Goal: Task Accomplishment & Management: Complete application form

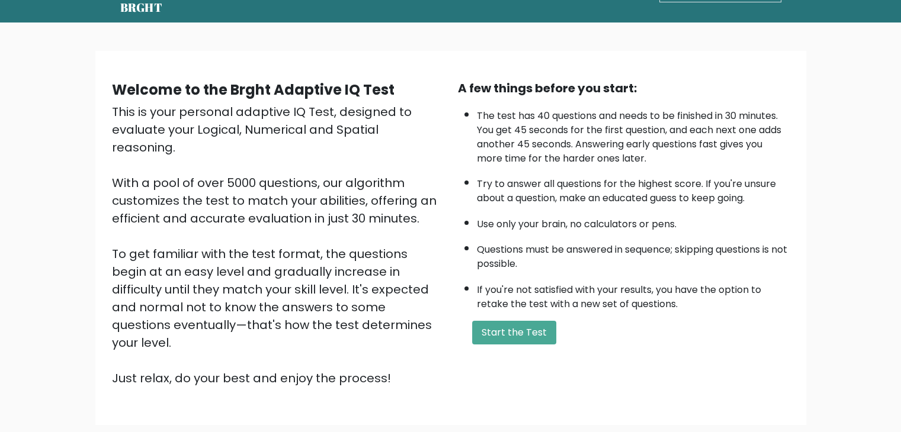
scroll to position [43, 0]
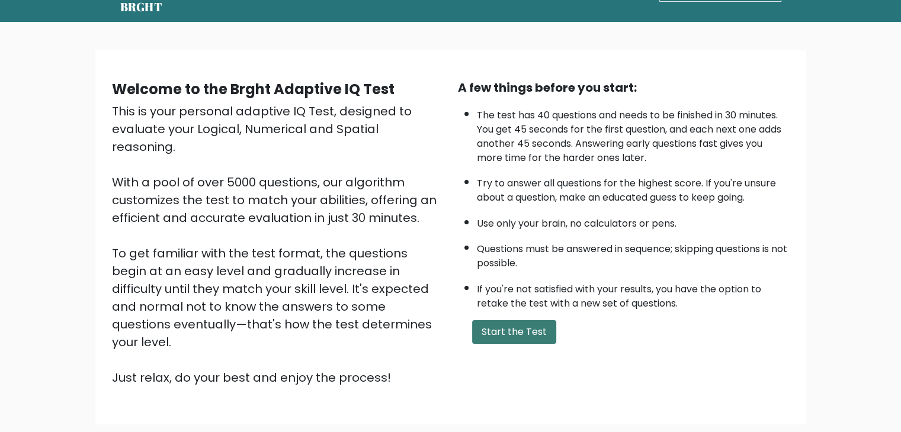
click at [533, 328] on button "Start the Test" at bounding box center [514, 333] width 84 height 24
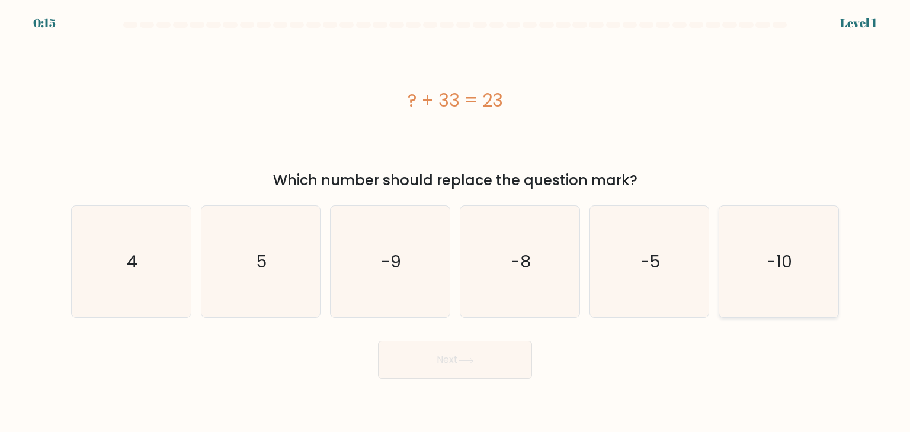
click at [777, 282] on icon "-10" at bounding box center [778, 261] width 111 height 111
click at [456, 222] on input "f. -10" at bounding box center [455, 219] width 1 height 6
radio input "true"
click at [423, 357] on button "Next" at bounding box center [455, 360] width 154 height 38
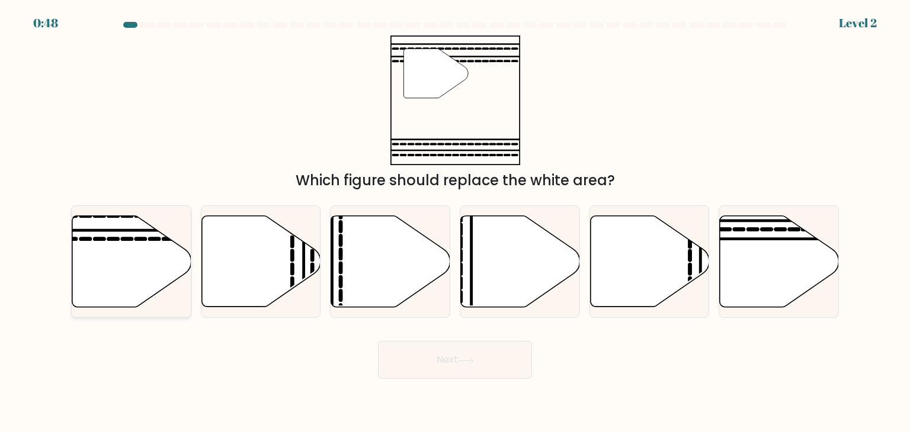
click at [140, 279] on icon at bounding box center [131, 261] width 119 height 91
click at [455, 222] on input "a." at bounding box center [455, 219] width 1 height 6
radio input "true"
click at [424, 358] on button "Next" at bounding box center [455, 360] width 154 height 38
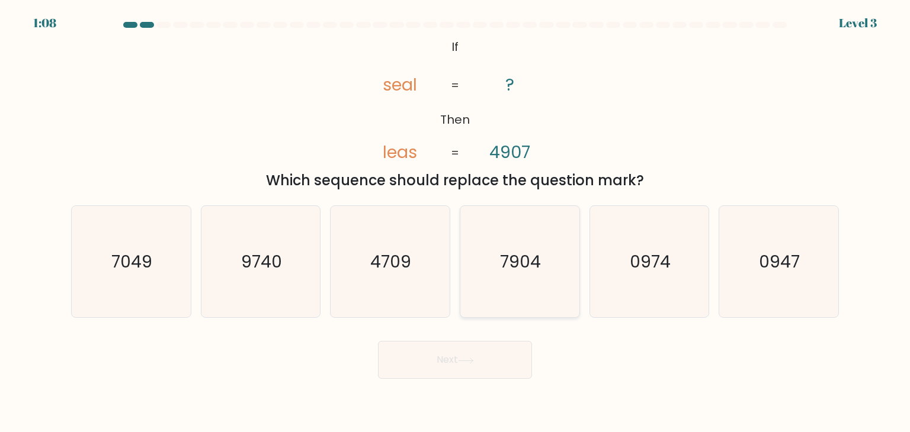
click at [520, 251] on text "7904" at bounding box center [521, 262] width 41 height 24
click at [456, 222] on input "d. 7904" at bounding box center [455, 219] width 1 height 6
radio input "true"
click at [465, 343] on button "Next" at bounding box center [455, 360] width 154 height 38
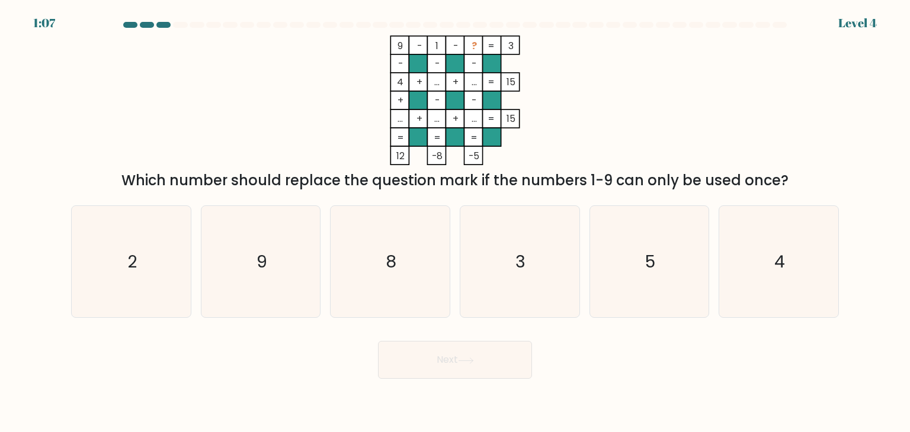
click at [454, 356] on button "Next" at bounding box center [455, 360] width 154 height 38
click at [637, 260] on icon "5" at bounding box center [649, 261] width 111 height 111
click at [456, 222] on input "e. 5" at bounding box center [455, 219] width 1 height 6
radio input "true"
click at [478, 358] on button "Next" at bounding box center [455, 360] width 154 height 38
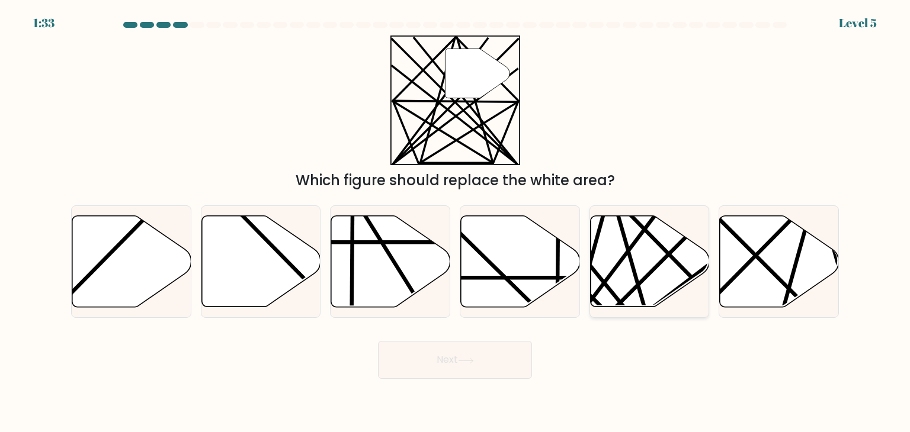
click at [641, 275] on icon at bounding box center [649, 261] width 119 height 91
click at [456, 222] on input "e." at bounding box center [455, 219] width 1 height 6
radio input "true"
click at [466, 368] on button "Next" at bounding box center [455, 360] width 154 height 38
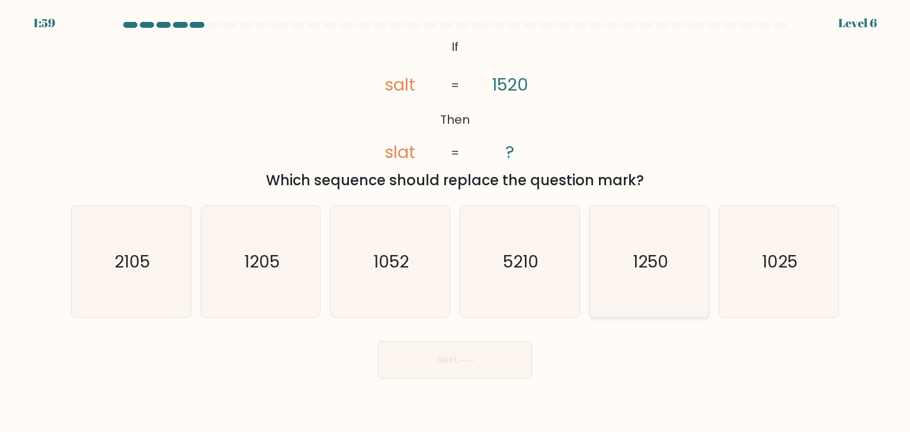
click at [656, 259] on text "1250" at bounding box center [651, 262] width 36 height 24
click at [456, 222] on input "e. 1250" at bounding box center [455, 219] width 1 height 6
radio input "true"
click at [482, 347] on button "Next" at bounding box center [455, 360] width 154 height 38
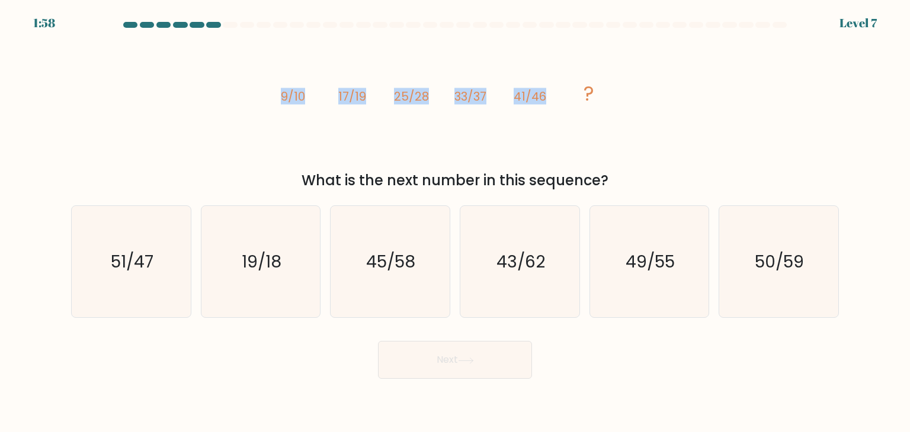
drag, startPoint x: 259, startPoint y: 107, endPoint x: 573, endPoint y: 108, distance: 314.0
click at [573, 108] on div "image/svg+xml 9/10 17/19 25/28 33/37 41/46 ? What is the next number in this se…" at bounding box center [455, 114] width 782 height 156
copy g "9/10 17/19 25/28 33/37 41/46"
click at [621, 258] on icon "49/55" at bounding box center [649, 261] width 111 height 111
click at [456, 222] on input "e. 49/55" at bounding box center [455, 219] width 1 height 6
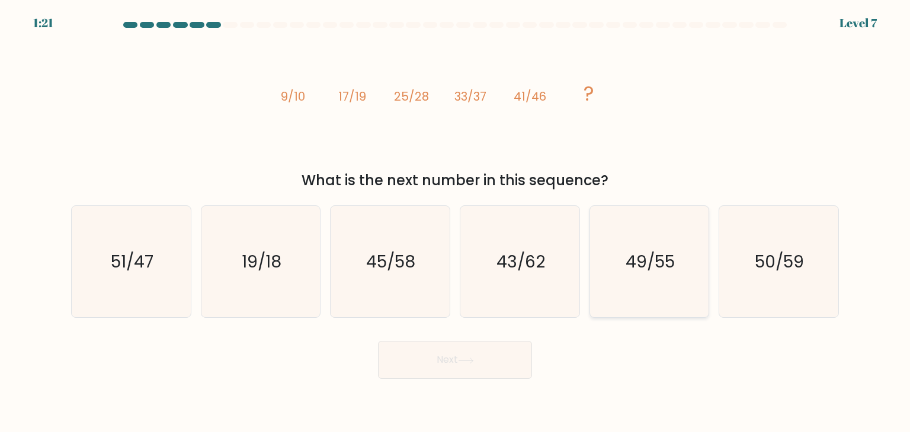
radio input "true"
click at [483, 364] on button "Next" at bounding box center [455, 360] width 154 height 38
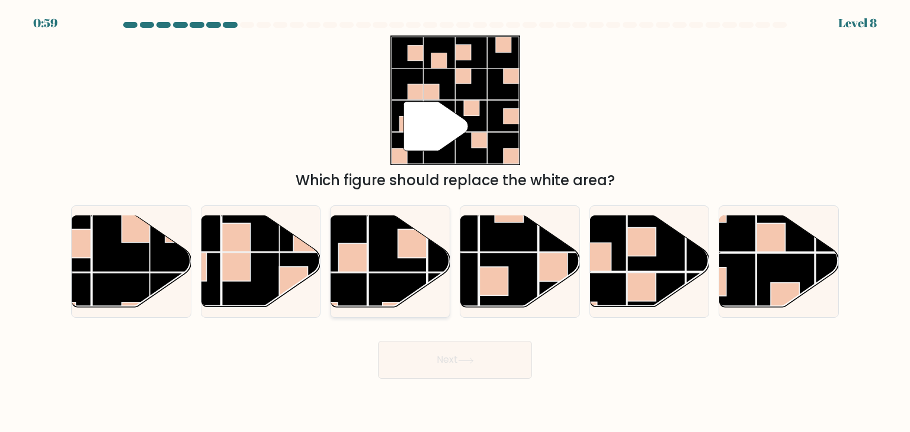
click at [390, 300] on rect at bounding box center [398, 302] width 58 height 58
click at [455, 222] on input "c." at bounding box center [455, 219] width 1 height 6
radio input "true"
click at [442, 357] on button "Next" at bounding box center [455, 360] width 154 height 38
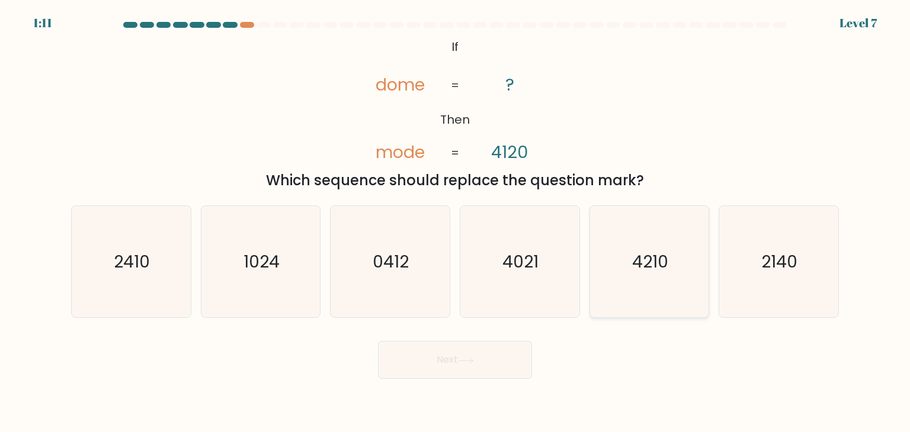
click at [693, 260] on icon "4210" at bounding box center [649, 261] width 111 height 111
click at [456, 222] on input "e. 4210" at bounding box center [455, 219] width 1 height 6
radio input "true"
click at [811, 247] on icon "2140" at bounding box center [778, 261] width 111 height 111
click at [456, 222] on input "f. 2140" at bounding box center [455, 219] width 1 height 6
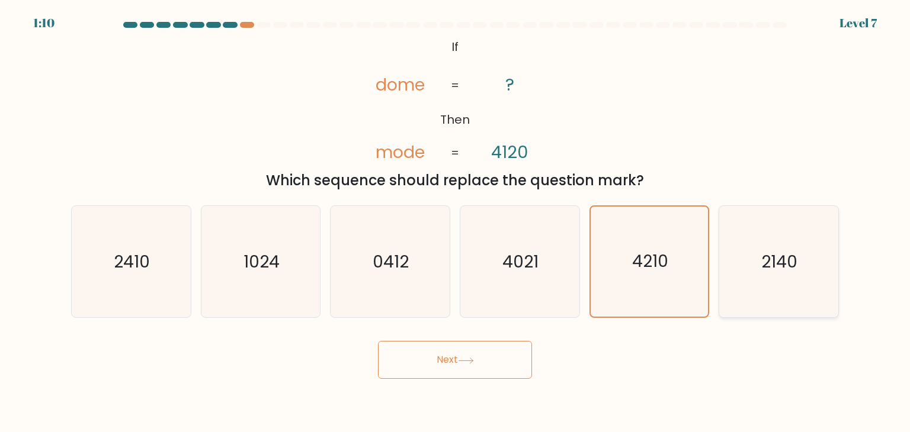
radio input "true"
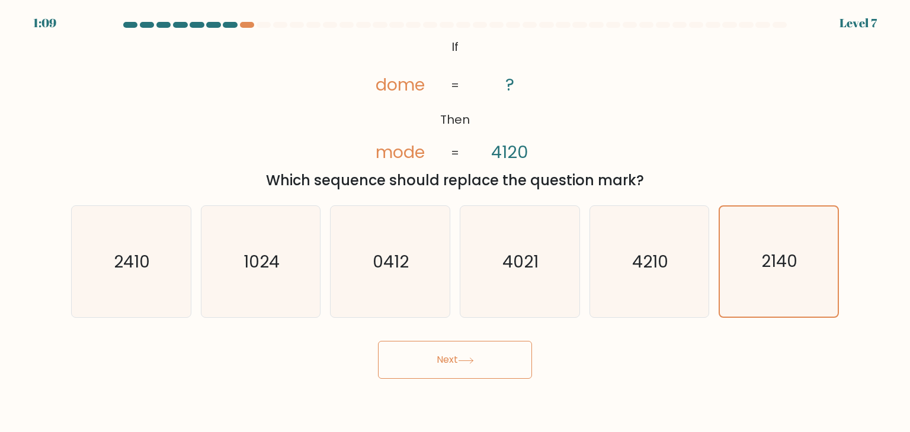
click at [483, 362] on button "Next" at bounding box center [455, 360] width 154 height 38
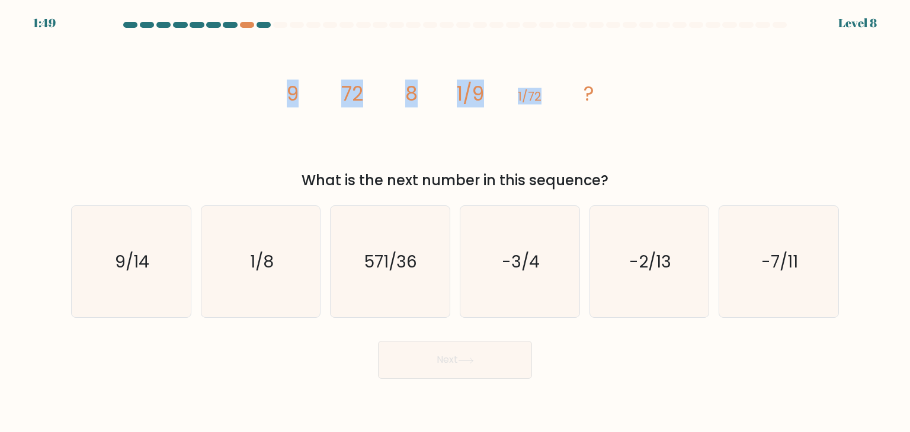
drag, startPoint x: 267, startPoint y: 88, endPoint x: 561, endPoint y: 100, distance: 294.7
click at [561, 100] on div "image/svg+xml 9 72 8 1/9 1/72 ? What is the next number in this sequence?" at bounding box center [455, 114] width 782 height 156
copy g "9 72 8 1/9 1/72 ?"
click at [291, 262] on icon "1/8" at bounding box center [260, 261] width 111 height 111
click at [455, 222] on input "b. 1/8" at bounding box center [455, 219] width 1 height 6
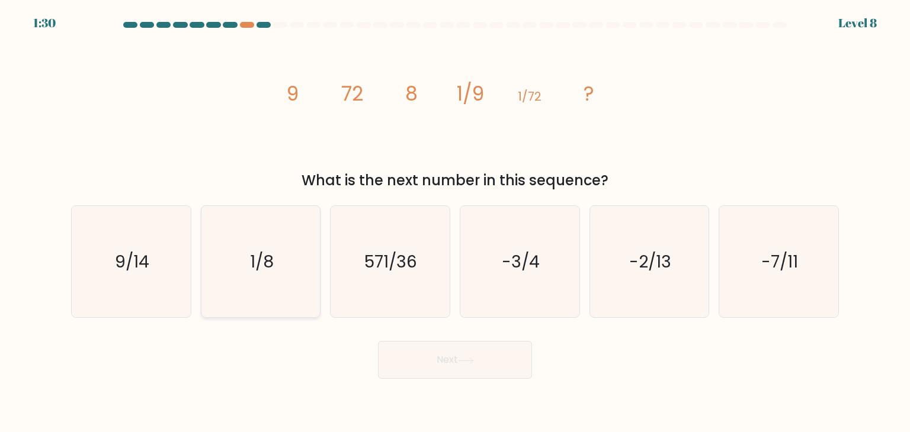
radio input "true"
click at [417, 370] on button "Next" at bounding box center [455, 360] width 154 height 38
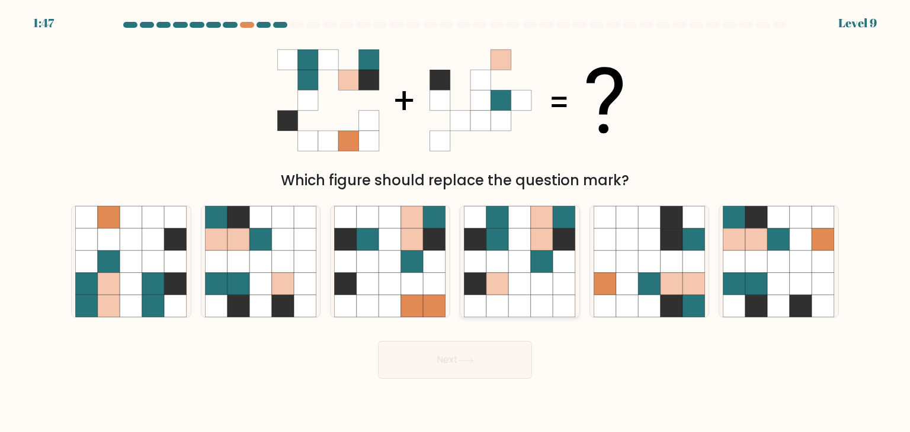
click at [514, 230] on icon at bounding box center [520, 240] width 23 height 23
click at [456, 222] on input "d." at bounding box center [455, 219] width 1 height 6
radio input "true"
click at [489, 366] on button "Next" at bounding box center [455, 360] width 154 height 38
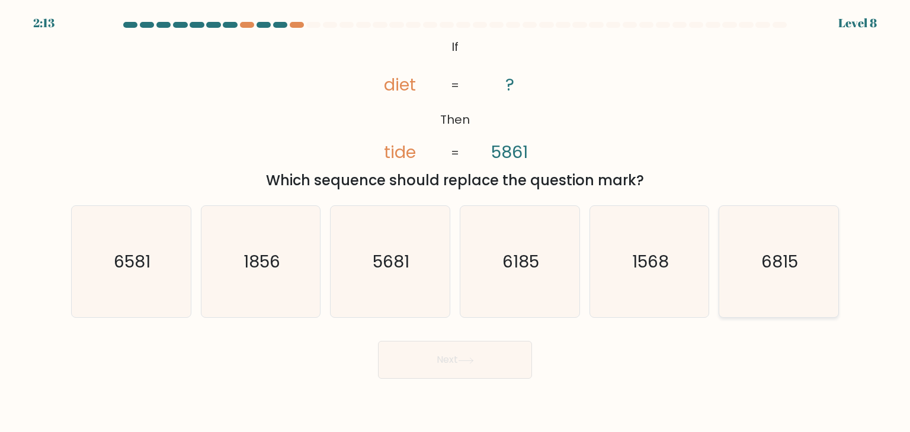
click at [723, 232] on icon "6815" at bounding box center [778, 261] width 111 height 111
click at [456, 222] on input "f. 6815" at bounding box center [455, 219] width 1 height 6
radio input "true"
click at [496, 349] on button "Next" at bounding box center [455, 360] width 154 height 38
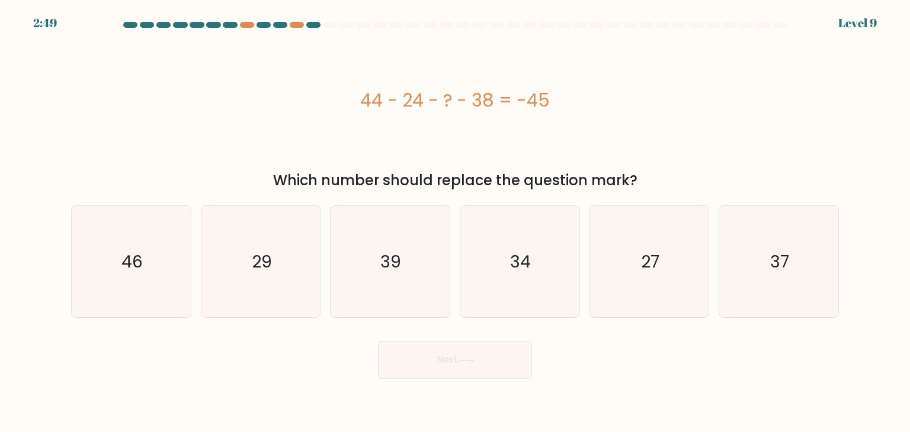
drag, startPoint x: 355, startPoint y: 101, endPoint x: 574, endPoint y: 99, distance: 219.2
click at [574, 99] on div "44 - 24 - ? - 38 = -45" at bounding box center [455, 100] width 768 height 27
copy div "44 - 24 - ? - 38 = -45"
click at [435, 134] on div "44 - 24 - ? - 38 = -45" at bounding box center [455, 101] width 768 height 130
click at [656, 254] on text "27" at bounding box center [650, 262] width 18 height 24
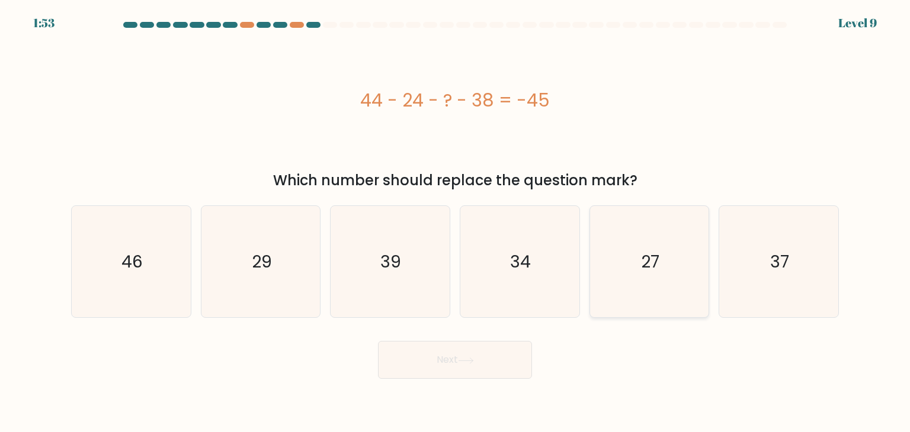
click at [456, 222] on input "e. 27" at bounding box center [455, 219] width 1 height 6
radio input "true"
click at [507, 358] on button "Next" at bounding box center [455, 360] width 154 height 38
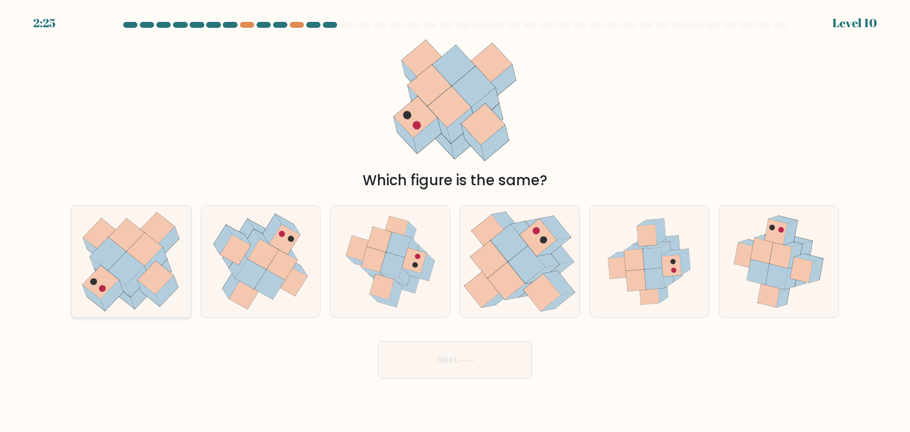
click at [164, 262] on icon at bounding box center [156, 263] width 23 height 31
click at [455, 222] on input "a." at bounding box center [455, 219] width 1 height 6
radio input "true"
click at [417, 344] on button "Next" at bounding box center [455, 360] width 154 height 38
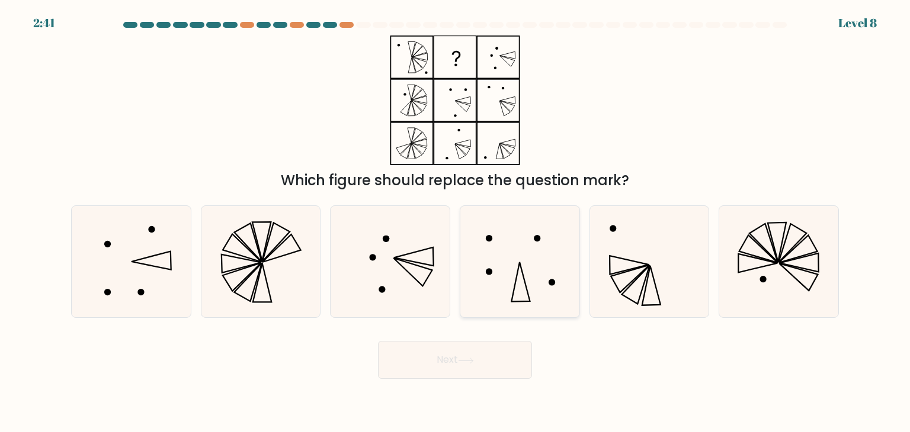
click at [521, 283] on icon at bounding box center [519, 261] width 111 height 111
click at [456, 222] on input "d." at bounding box center [455, 219] width 1 height 6
radio input "true"
click at [473, 363] on icon at bounding box center [466, 361] width 16 height 7
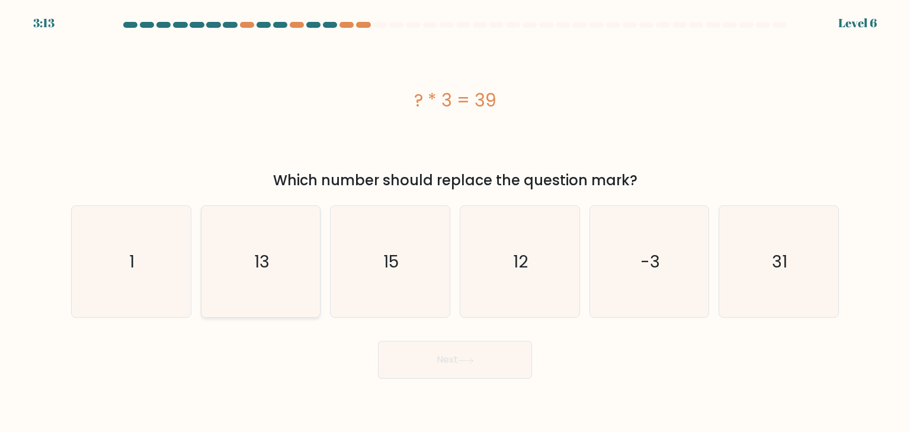
click at [275, 271] on icon "13" at bounding box center [260, 261] width 111 height 111
click at [455, 222] on input "b. 13" at bounding box center [455, 219] width 1 height 6
radio input "true"
click at [275, 271] on icon "13" at bounding box center [261, 262] width 110 height 110
click at [455, 222] on input "b. 13" at bounding box center [455, 219] width 1 height 6
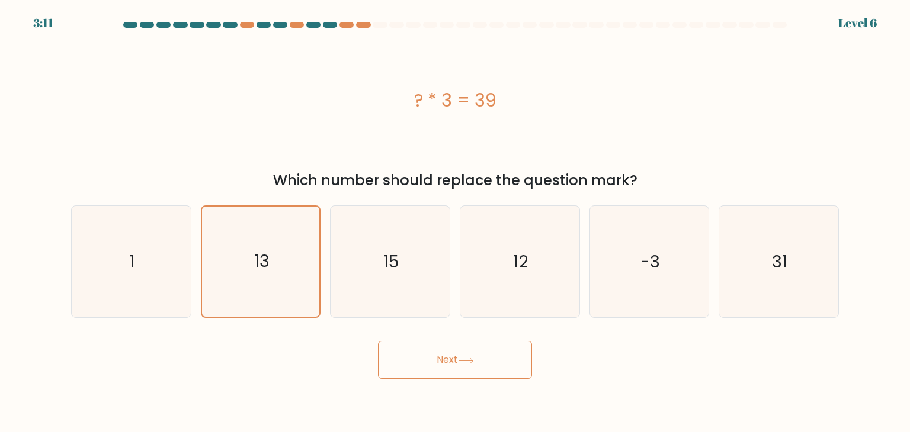
click at [423, 349] on button "Next" at bounding box center [455, 360] width 154 height 38
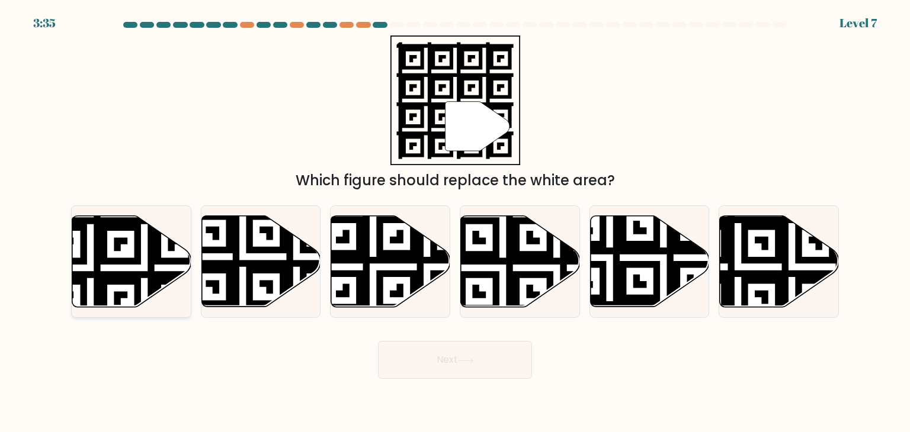
click at [103, 255] on icon at bounding box center [91, 214] width 216 height 216
click at [455, 222] on input "a." at bounding box center [455, 219] width 1 height 6
radio input "true"
click at [403, 351] on button "Next" at bounding box center [455, 360] width 154 height 38
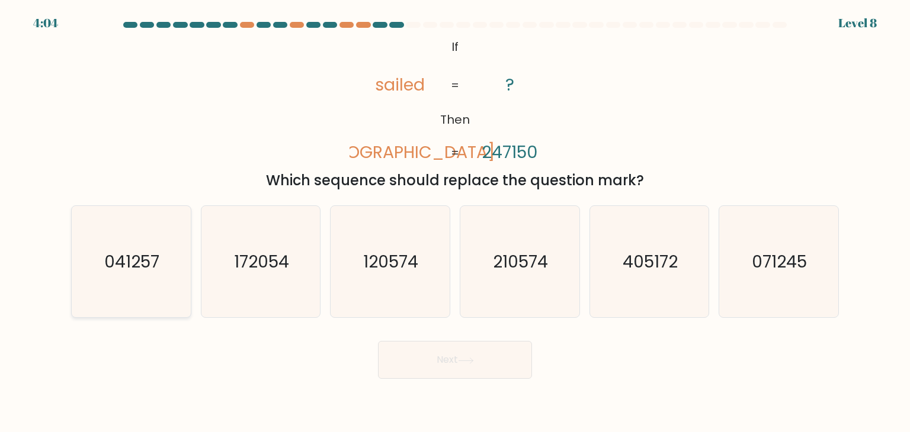
click at [141, 259] on text "041257" at bounding box center [132, 262] width 55 height 24
click at [455, 222] on input "a. 041257" at bounding box center [455, 219] width 1 height 6
radio input "true"
click at [463, 352] on button "Next" at bounding box center [455, 360] width 154 height 38
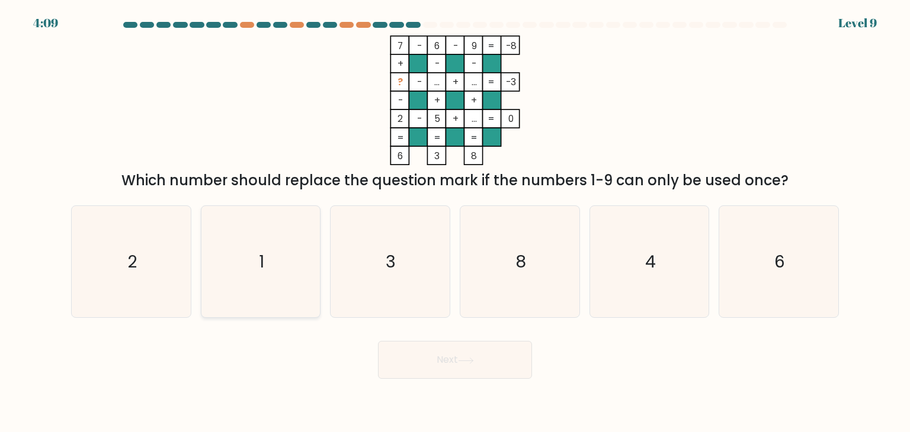
click at [284, 232] on icon "1" at bounding box center [260, 261] width 111 height 111
click at [455, 222] on input "b. 1" at bounding box center [455, 219] width 1 height 6
radio input "true"
click at [393, 351] on button "Next" at bounding box center [455, 360] width 154 height 38
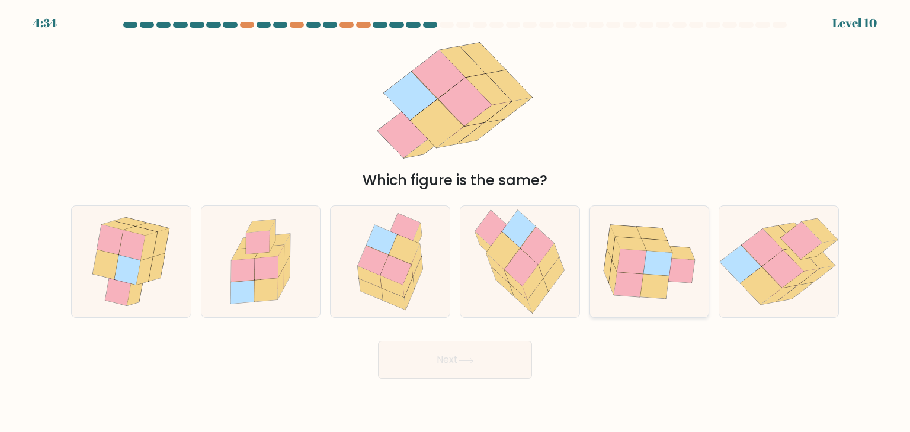
click at [611, 287] on icon at bounding box center [613, 278] width 8 height 34
click at [456, 222] on input "e." at bounding box center [455, 219] width 1 height 6
radio input "true"
click at [485, 350] on button "Next" at bounding box center [455, 360] width 154 height 38
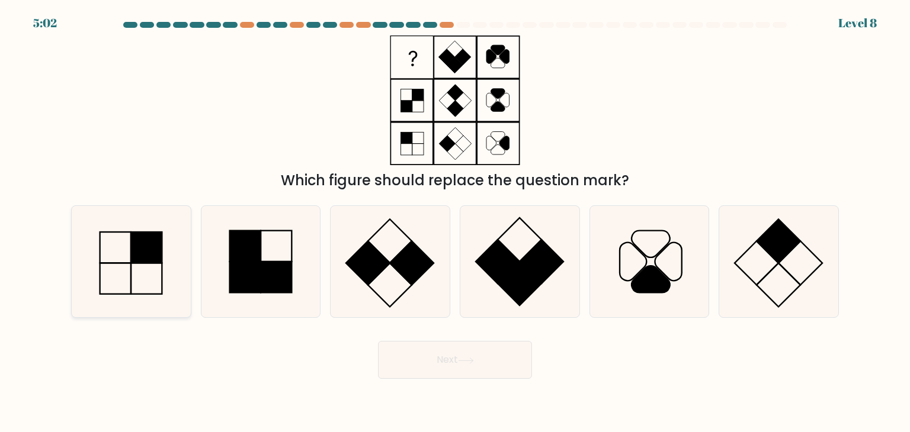
click at [134, 257] on rect at bounding box center [146, 247] width 31 height 31
click at [455, 222] on input "a." at bounding box center [455, 219] width 1 height 6
radio input "true"
click at [415, 358] on button "Next" at bounding box center [455, 360] width 154 height 38
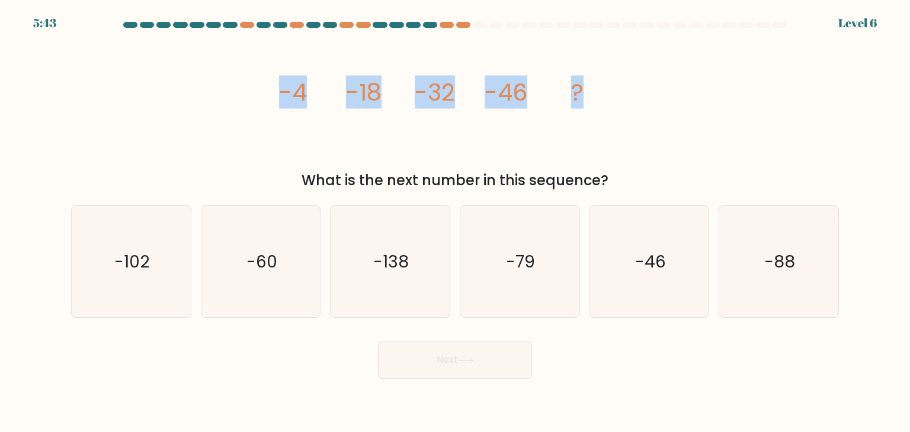
drag, startPoint x: 258, startPoint y: 88, endPoint x: 614, endPoint y: 100, distance: 355.7
click at [614, 100] on div "image/svg+xml -4 -18 -32 -46 ? What is the next number in this sequence?" at bounding box center [455, 114] width 782 height 156
copy g "-4 -18 -32 -46 ?"
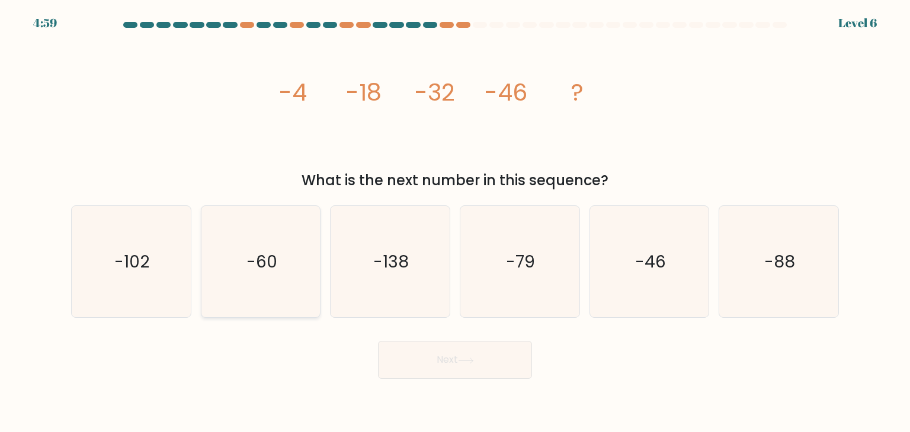
click at [280, 231] on icon "-60" at bounding box center [260, 261] width 111 height 111
click at [455, 222] on input "b. -60" at bounding box center [455, 219] width 1 height 6
radio input "true"
click at [512, 362] on button "Next" at bounding box center [455, 360] width 154 height 38
click at [511, 364] on button "Next" at bounding box center [455, 360] width 154 height 38
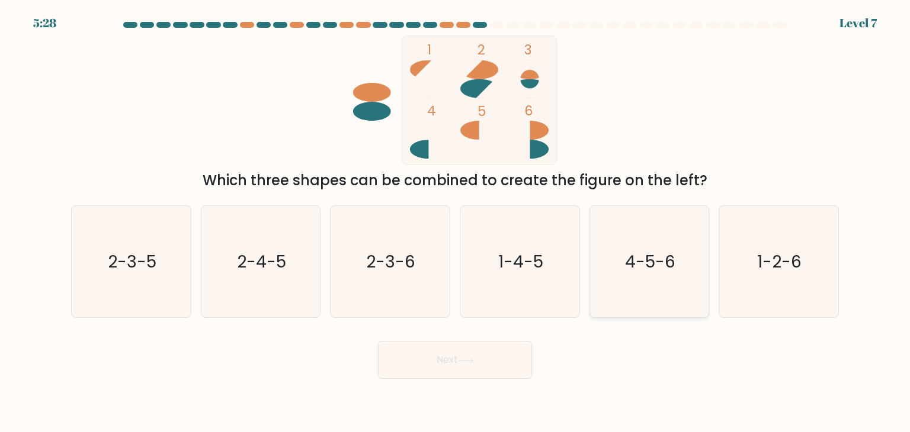
click at [607, 223] on icon "4-5-6" at bounding box center [649, 261] width 111 height 111
click at [456, 222] on input "e. 4-5-6" at bounding box center [455, 219] width 1 height 6
radio input "true"
click at [457, 361] on button "Next" at bounding box center [455, 360] width 154 height 38
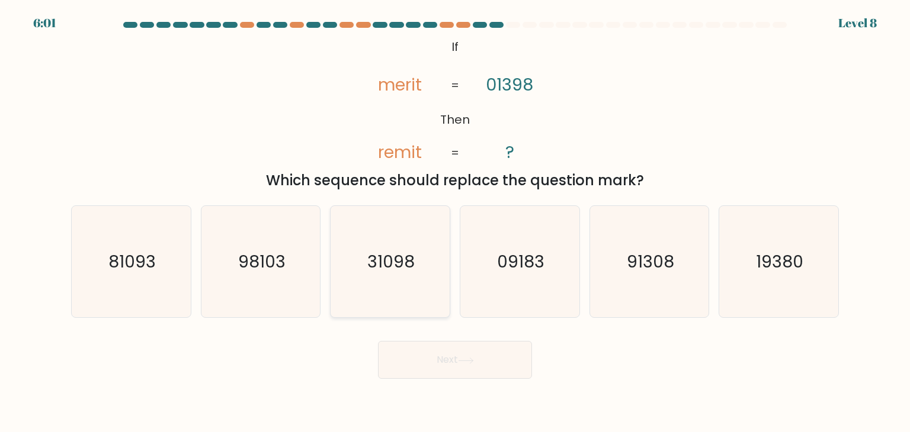
click at [415, 251] on icon "31098" at bounding box center [389, 261] width 111 height 111
click at [455, 222] on input "c. 31098" at bounding box center [455, 219] width 1 height 6
radio input "true"
click at [444, 360] on button "Next" at bounding box center [455, 360] width 154 height 38
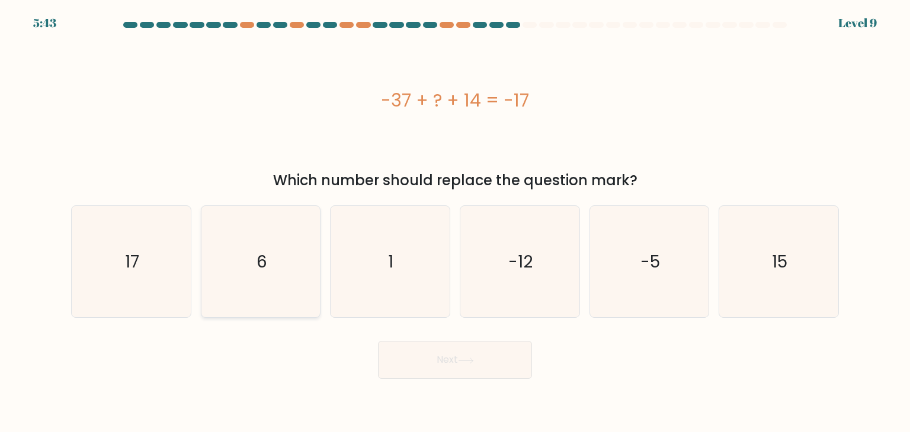
click at [282, 243] on icon "6" at bounding box center [260, 261] width 111 height 111
click at [455, 222] on input "b. 6" at bounding box center [455, 219] width 1 height 6
radio input "true"
click at [459, 369] on button "Next" at bounding box center [455, 360] width 154 height 38
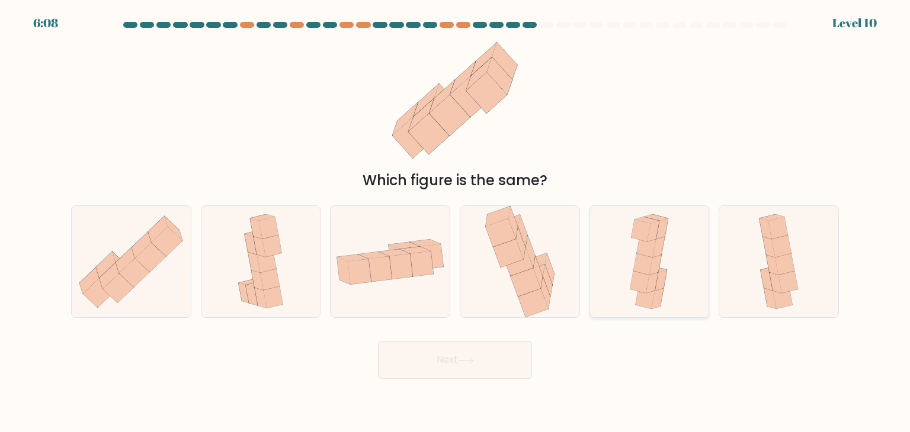
click at [629, 280] on icon at bounding box center [649, 261] width 51 height 111
click at [456, 222] on input "e." at bounding box center [455, 219] width 1 height 6
radio input "true"
click at [505, 364] on button "Next" at bounding box center [455, 360] width 154 height 38
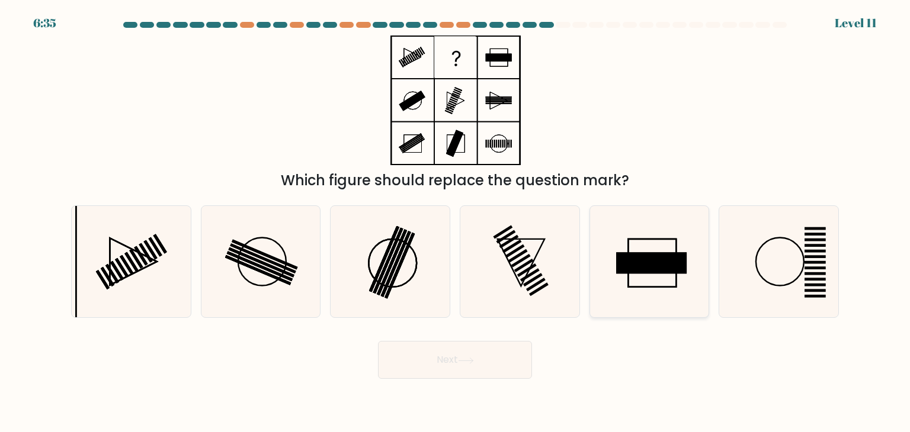
click at [617, 236] on icon at bounding box center [649, 261] width 111 height 111
click at [456, 222] on input "e." at bounding box center [455, 219] width 1 height 6
radio input "true"
click at [447, 361] on button "Next" at bounding box center [455, 360] width 154 height 38
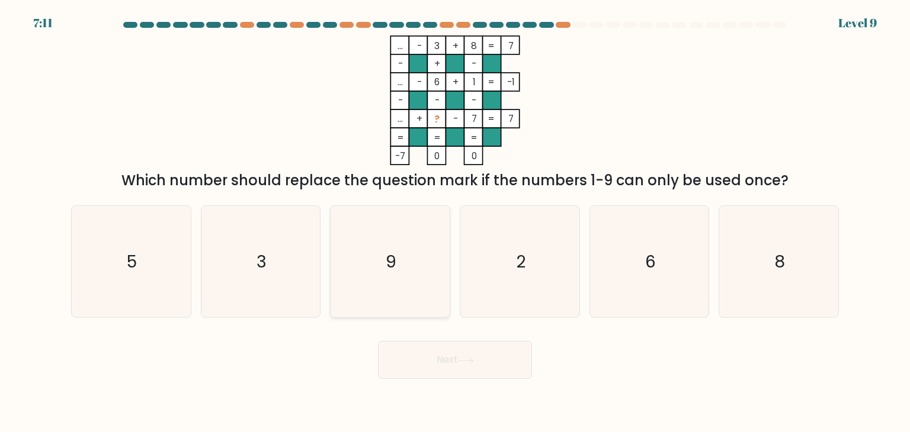
click at [391, 243] on icon "9" at bounding box center [389, 261] width 111 height 111
click at [455, 222] on input "c. 9" at bounding box center [455, 219] width 1 height 6
radio input "true"
click at [408, 349] on button "Next" at bounding box center [455, 360] width 154 height 38
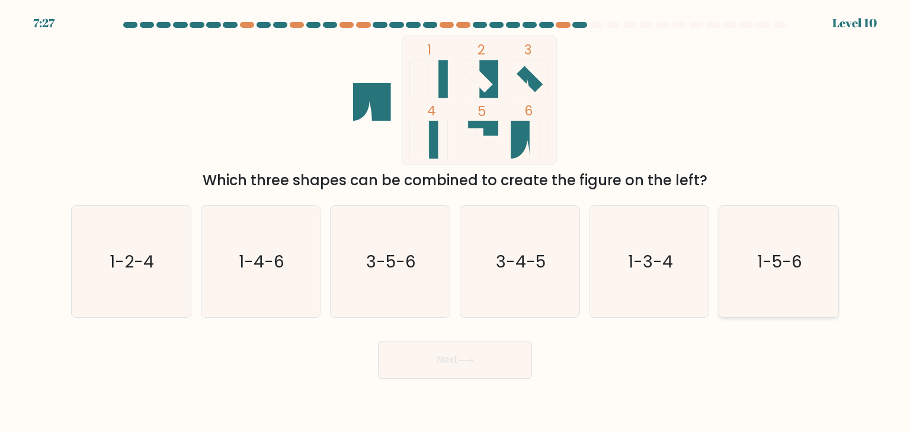
click at [784, 265] on text "1-5-6" at bounding box center [779, 262] width 45 height 24
click at [456, 222] on input "f. 1-5-6" at bounding box center [455, 219] width 1 height 6
radio input "true"
click at [492, 358] on button "Next" at bounding box center [455, 360] width 154 height 38
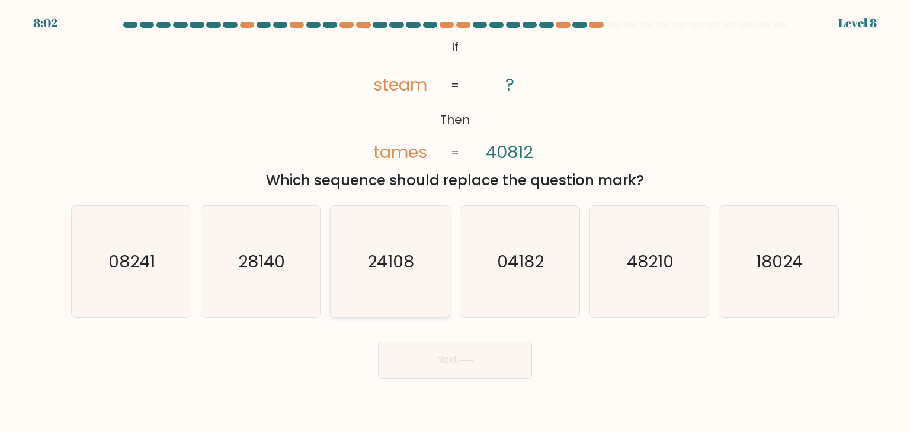
click at [393, 249] on icon "24108" at bounding box center [389, 261] width 111 height 111
click at [455, 222] on input "c. 24108" at bounding box center [455, 219] width 1 height 6
radio input "true"
click at [464, 347] on button "Next" at bounding box center [455, 360] width 154 height 38
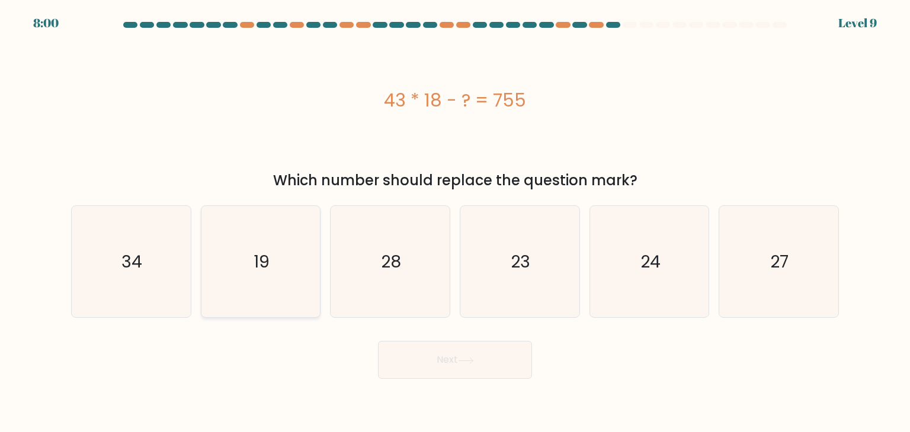
click at [281, 261] on icon "19" at bounding box center [260, 261] width 111 height 111
click at [455, 222] on input "b. 19" at bounding box center [455, 219] width 1 height 6
radio input "true"
click at [440, 357] on button "Next" at bounding box center [455, 360] width 154 height 38
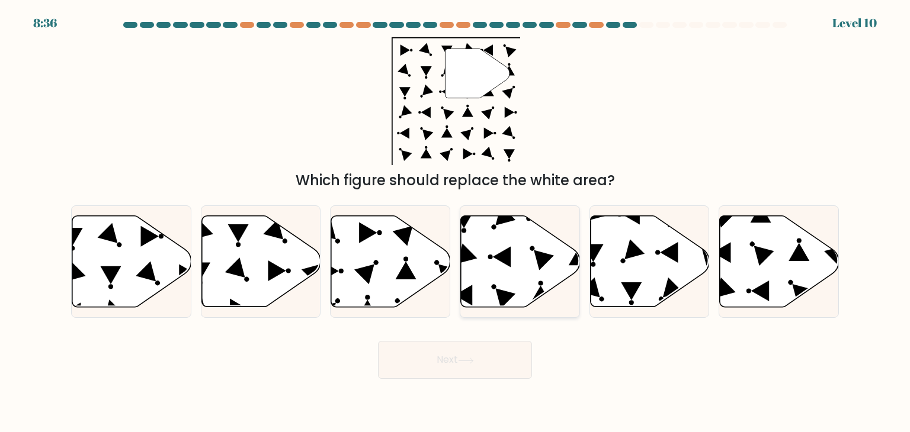
click at [470, 230] on icon at bounding box center [520, 261] width 119 height 91
click at [456, 222] on input "d." at bounding box center [455, 219] width 1 height 6
radio input "true"
click at [432, 361] on button "Next" at bounding box center [455, 360] width 154 height 38
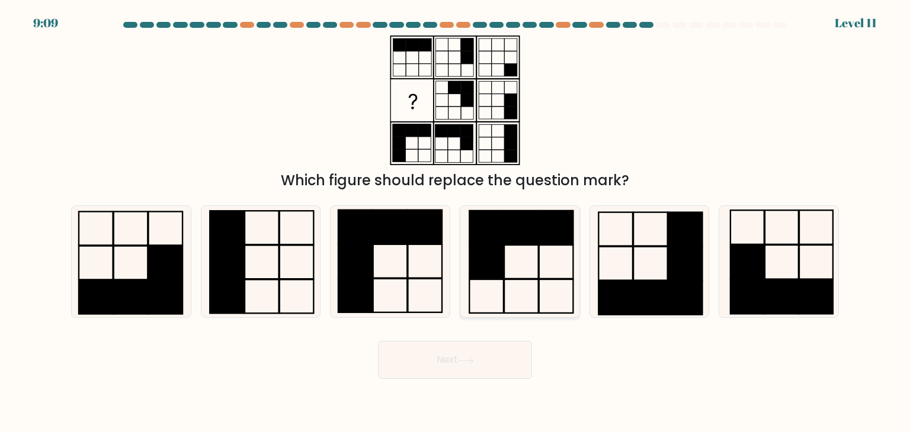
click at [512, 252] on icon at bounding box center [519, 261] width 111 height 111
click at [456, 222] on input "d." at bounding box center [455, 219] width 1 height 6
radio input "true"
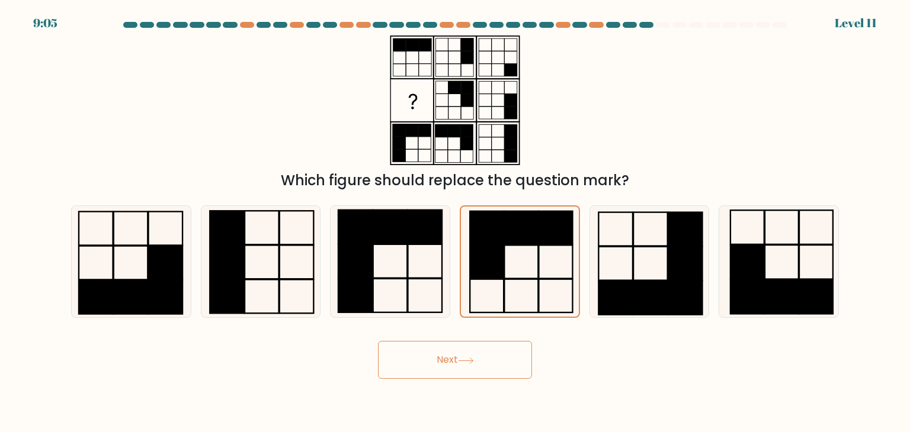
click at [467, 358] on icon at bounding box center [466, 361] width 16 height 7
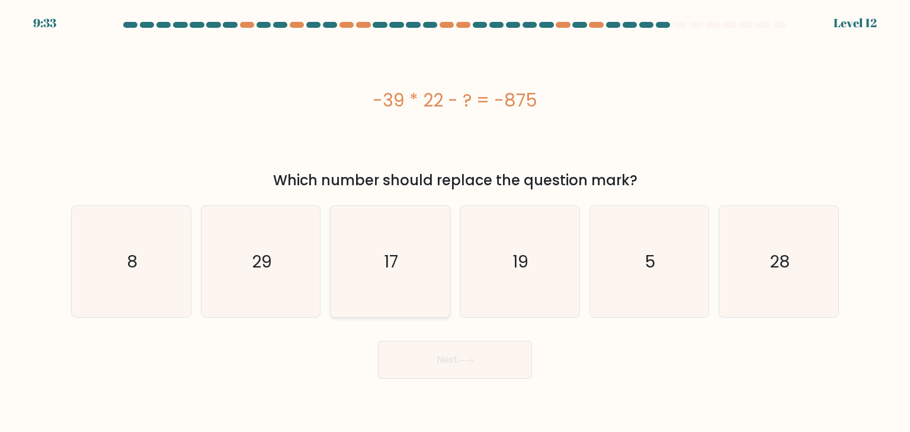
click at [364, 248] on icon "17" at bounding box center [389, 261] width 111 height 111
click at [455, 222] on input "c. 17" at bounding box center [455, 219] width 1 height 6
radio input "true"
click at [402, 356] on button "Next" at bounding box center [455, 360] width 154 height 38
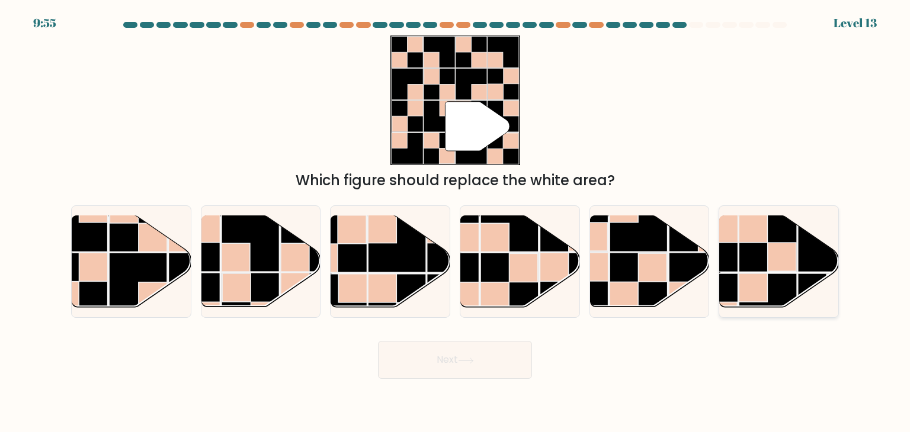
click at [807, 233] on rect at bounding box center [827, 243] width 58 height 58
click at [456, 222] on input "f." at bounding box center [455, 219] width 1 height 6
radio input "true"
click at [480, 360] on button "Next" at bounding box center [455, 360] width 154 height 38
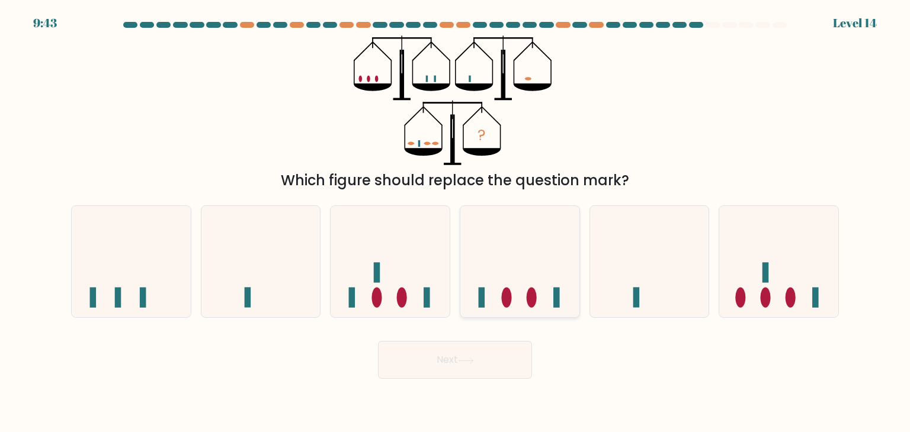
click at [511, 282] on icon at bounding box center [519, 262] width 119 height 98
click at [456, 222] on input "d." at bounding box center [455, 219] width 1 height 6
radio input "true"
click at [478, 357] on button "Next" at bounding box center [455, 360] width 154 height 38
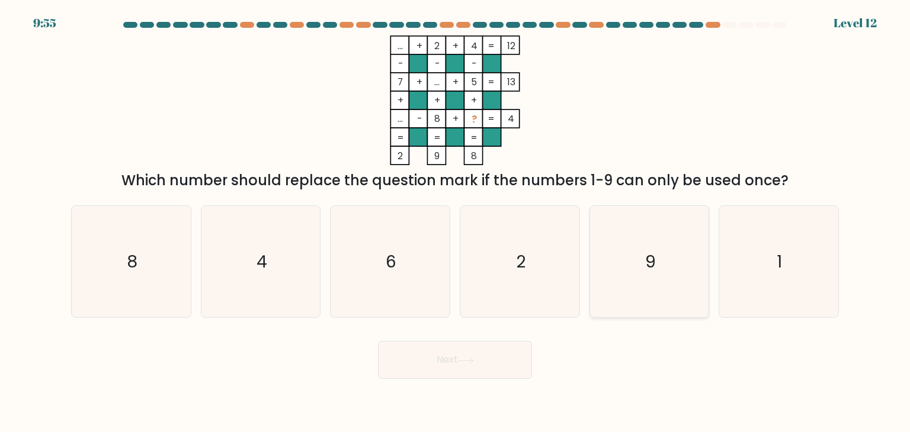
click at [654, 268] on text "9" at bounding box center [650, 262] width 11 height 24
click at [456, 222] on input "e. 9" at bounding box center [455, 219] width 1 height 6
radio input "true"
click at [489, 374] on button "Next" at bounding box center [455, 360] width 154 height 38
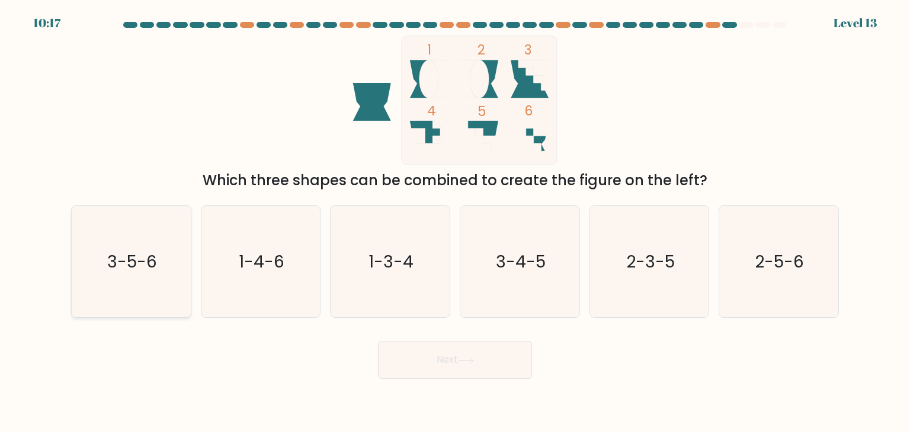
click at [172, 263] on icon "3-5-6" at bounding box center [130, 261] width 111 height 111
click at [455, 222] on input "a. 3-5-6" at bounding box center [455, 219] width 1 height 6
radio input "true"
click at [413, 366] on button "Next" at bounding box center [455, 360] width 154 height 38
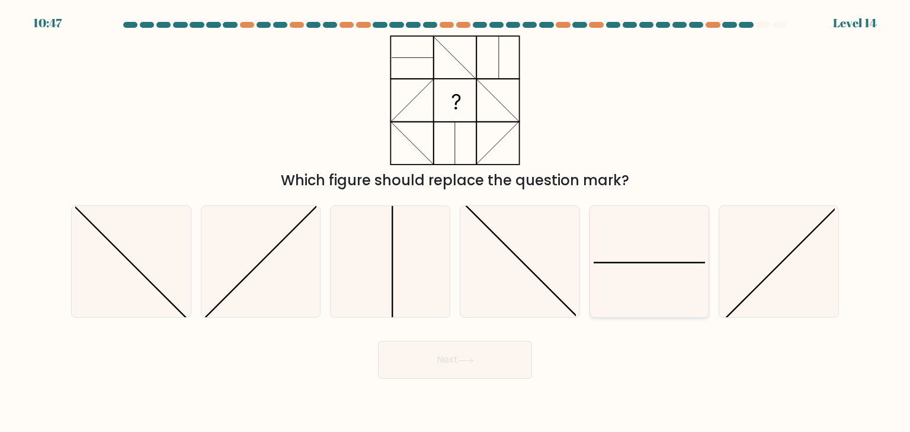
click at [642, 299] on icon at bounding box center [649, 261] width 111 height 111
click at [456, 222] on input "e." at bounding box center [455, 219] width 1 height 6
radio input "true"
click at [479, 367] on button "Next" at bounding box center [455, 360] width 154 height 38
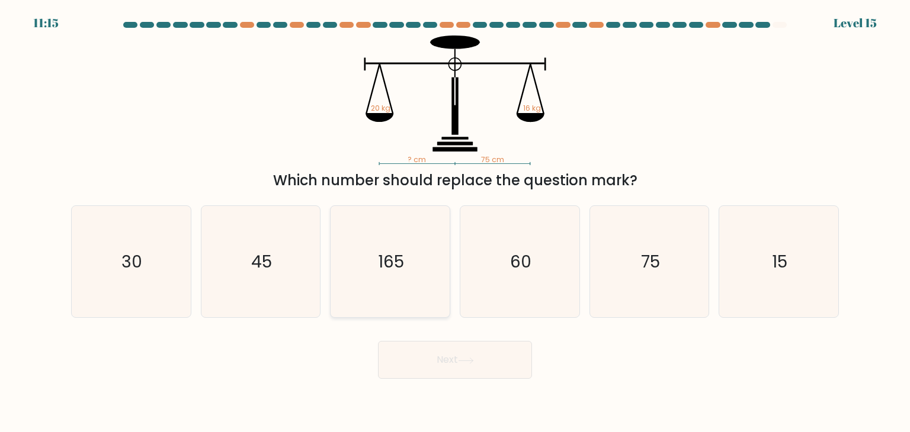
click at [390, 271] on text "165" at bounding box center [392, 262] width 26 height 24
click at [455, 222] on input "c. 165" at bounding box center [455, 219] width 1 height 6
radio input "true"
click at [409, 363] on button "Next" at bounding box center [455, 360] width 154 height 38
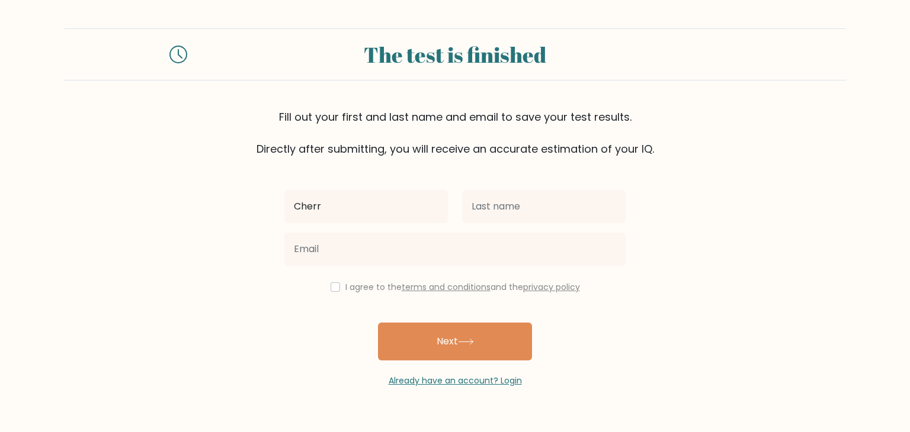
type input "CHERRY ANN"
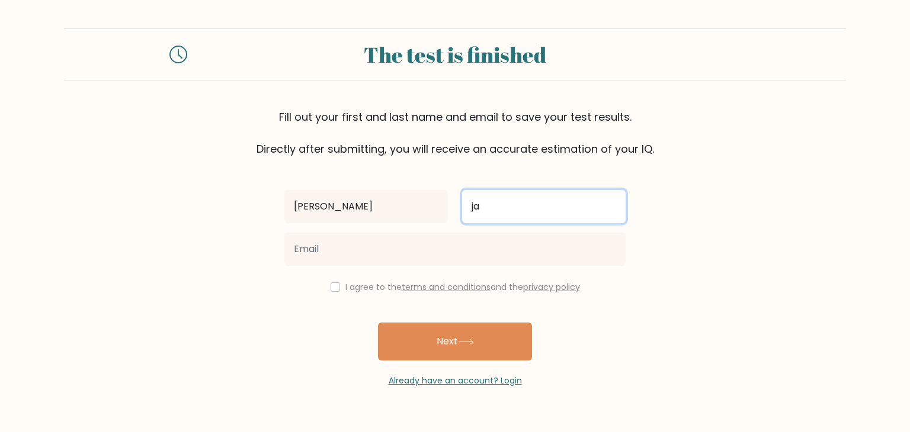
type input "j"
type input "JAZMIN"
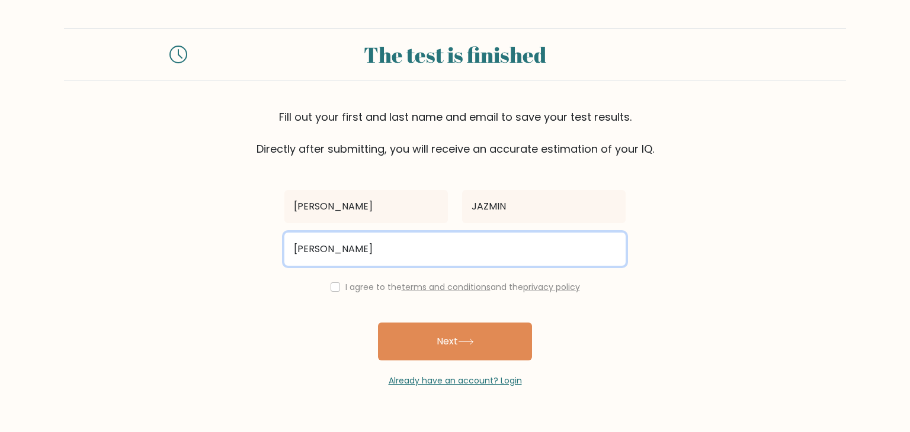
type input "cherryannpjazmin@gmail.com"
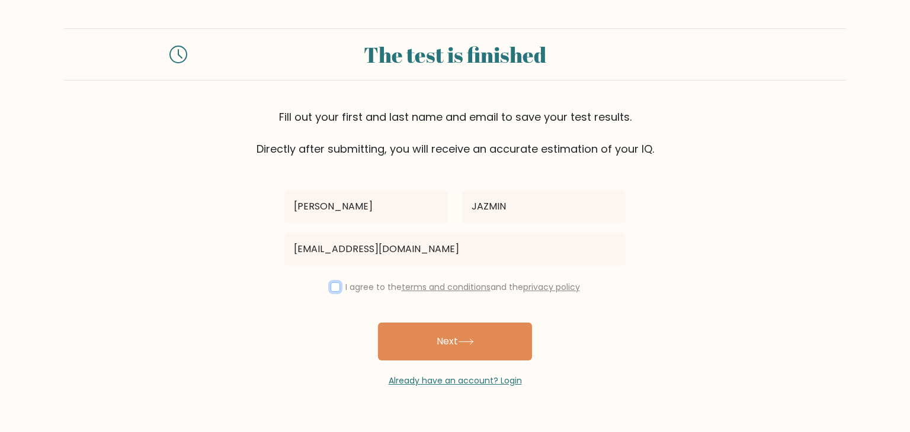
click at [331, 289] on input "checkbox" at bounding box center [335, 287] width 9 height 9
checkbox input "true"
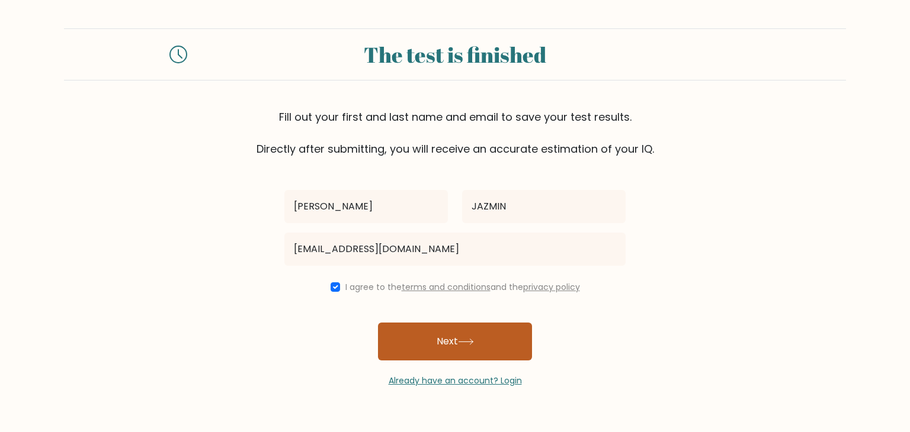
click at [415, 350] on button "Next" at bounding box center [455, 342] width 154 height 38
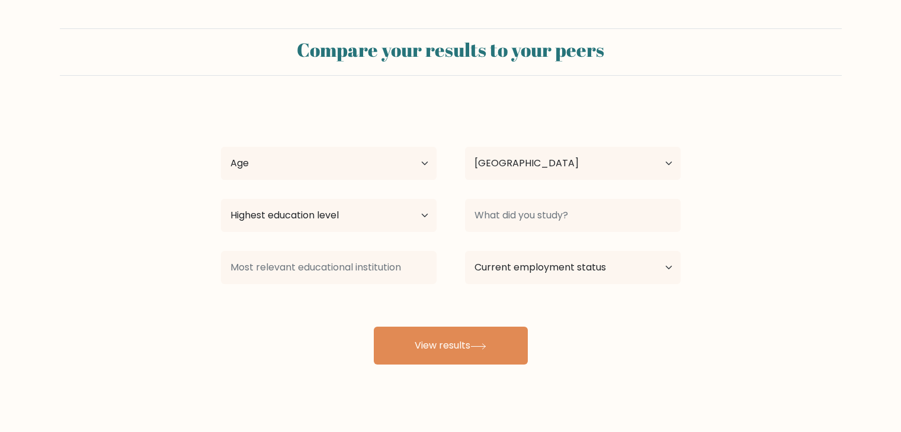
select select "PH"
click at [309, 164] on select "Age Under 18 years old 18-24 years old 25-34 years old 35-44 years old 45-54 ye…" at bounding box center [329, 163] width 216 height 33
select select "25_34"
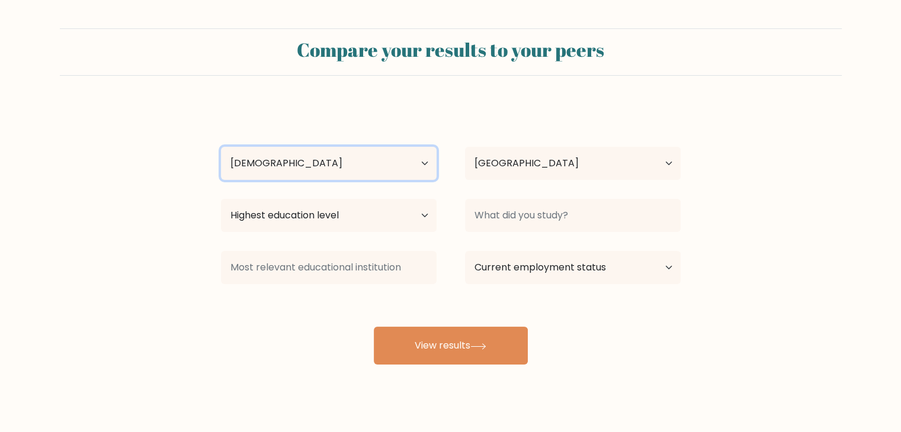
click at [221, 147] on select "Age Under 18 years old 18-24 years old 25-34 years old 35-44 years old 45-54 ye…" at bounding box center [329, 163] width 216 height 33
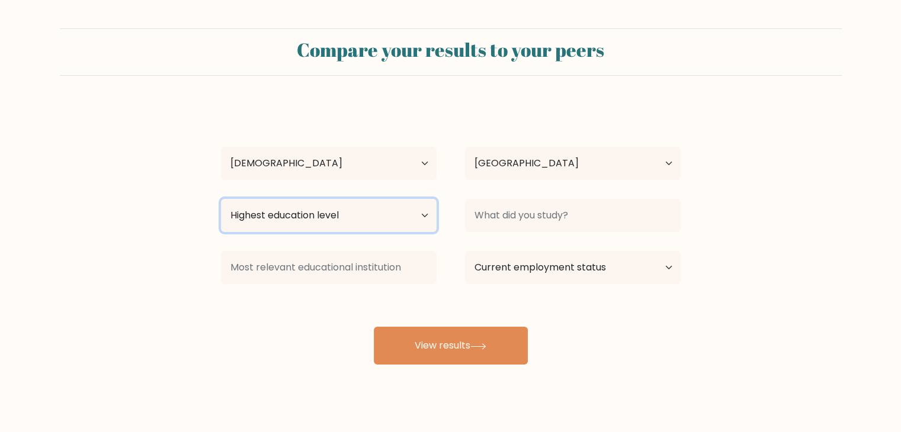
click at [299, 220] on select "Highest education level No schooling Primary Lower Secondary Upper Secondary Oc…" at bounding box center [329, 215] width 216 height 33
select select "bachelors_degree"
click at [221, 199] on select "Highest education level No schooling Primary Lower Secondary Upper Secondary Oc…" at bounding box center [329, 215] width 216 height 33
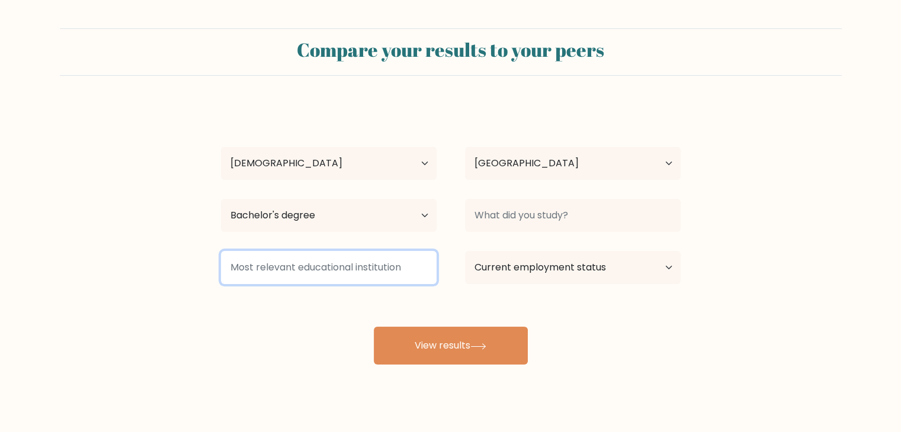
click at [273, 266] on input at bounding box center [329, 267] width 216 height 33
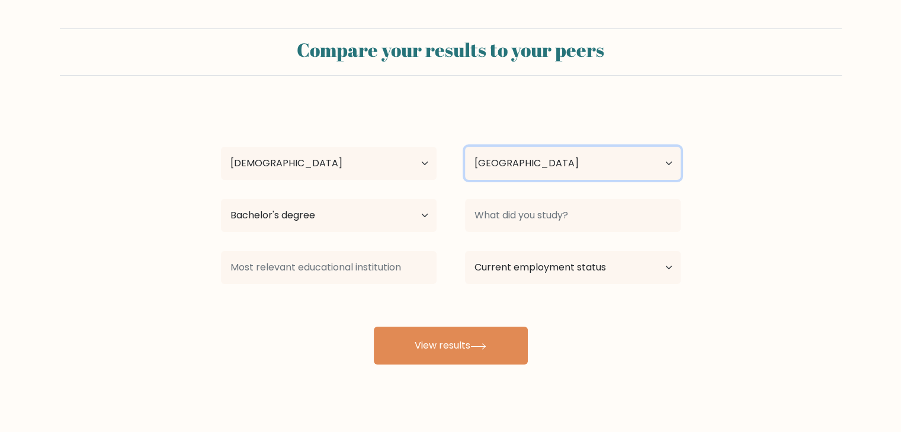
click at [500, 164] on select "Country Afghanistan Albania Algeria American Samoa Andorra Angola Anguilla Anta…" at bounding box center [573, 163] width 216 height 33
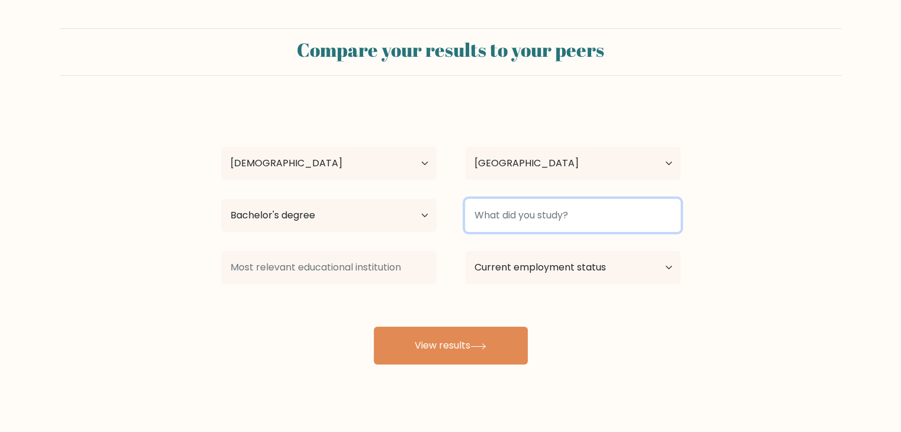
click at [499, 229] on input at bounding box center [573, 215] width 216 height 33
click at [476, 214] on input "Fisheries" at bounding box center [573, 215] width 216 height 33
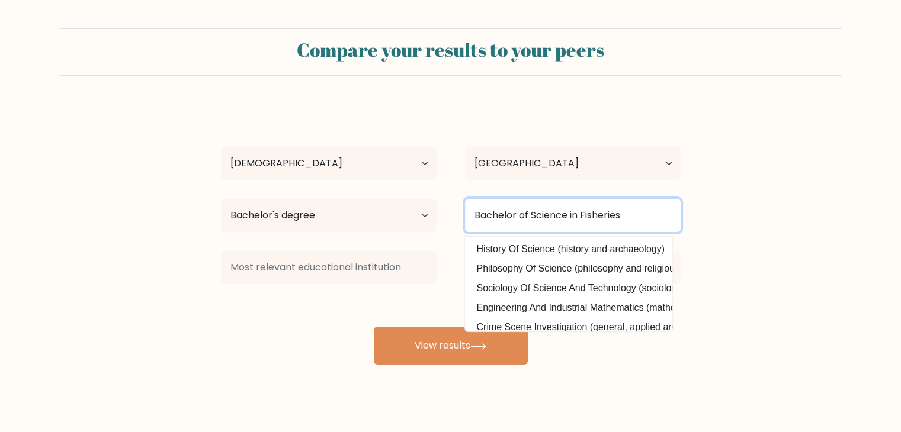
type input "Bachelor of Science in Fisheries"
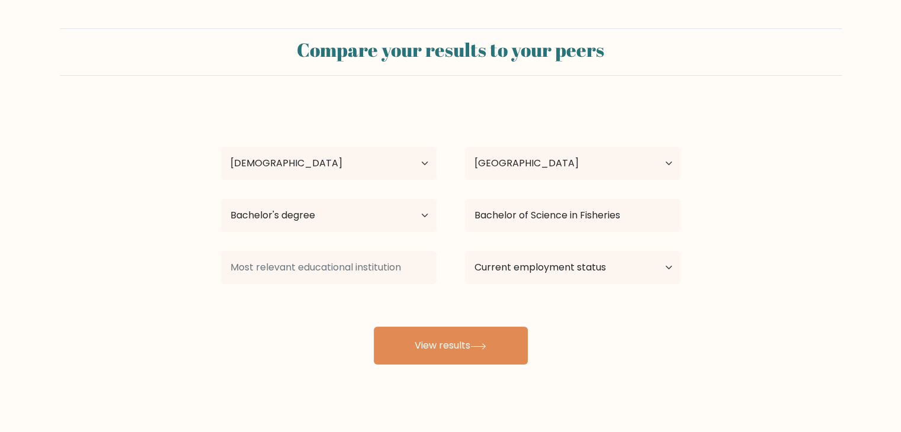
click at [747, 235] on form "Compare your results to your peers CHERRY ANN JAZMIN Age Under 18 years old 18-…" at bounding box center [450, 196] width 901 height 337
click at [647, 259] on select "Current employment status Employed Student Retired Other / prefer not to answer" at bounding box center [573, 267] width 216 height 33
select select "employed"
click at [465, 251] on select "Current employment status Employed Student Retired Other / prefer not to answer" at bounding box center [573, 267] width 216 height 33
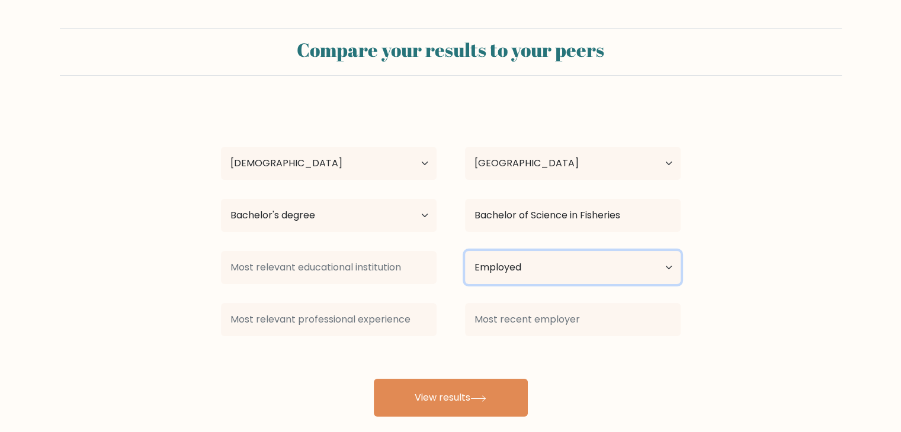
click at [512, 265] on select "Current employment status Employed Student Retired Other / prefer not to answer" at bounding box center [573, 267] width 216 height 33
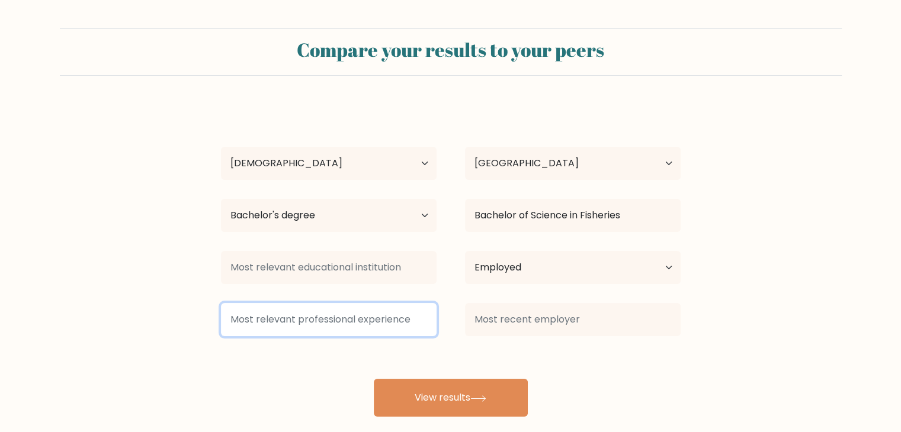
click at [364, 323] on input at bounding box center [329, 319] width 216 height 33
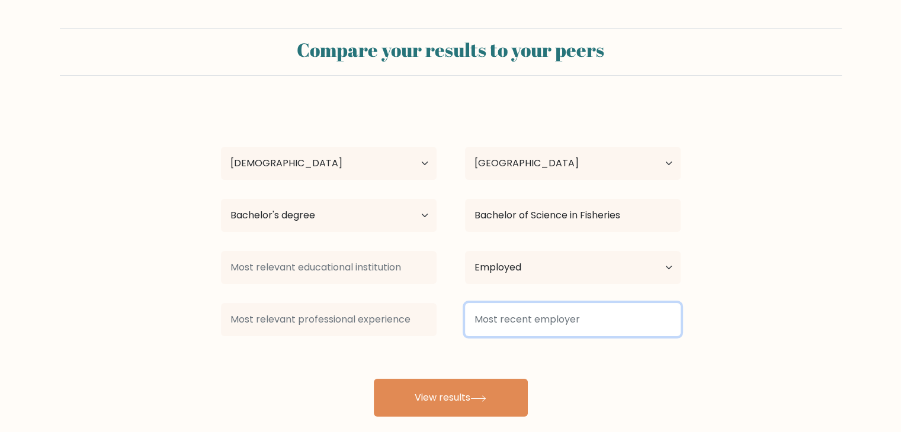
click at [513, 329] on input at bounding box center [573, 319] width 216 height 33
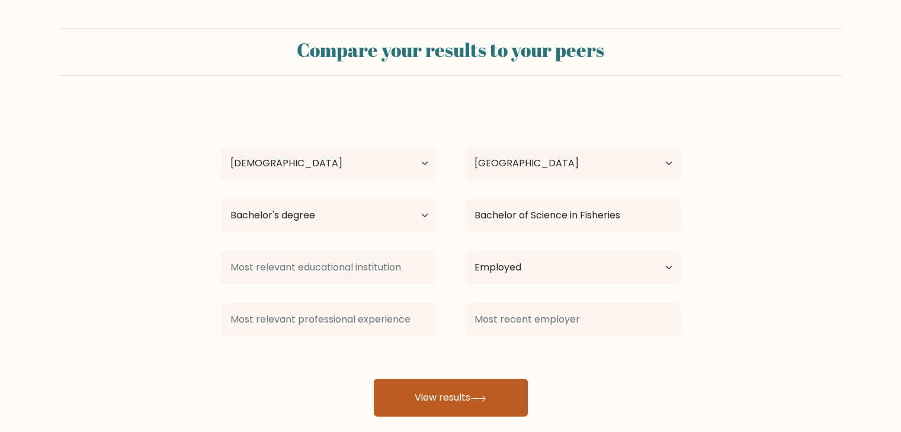
click at [481, 383] on button "View results" at bounding box center [451, 398] width 154 height 38
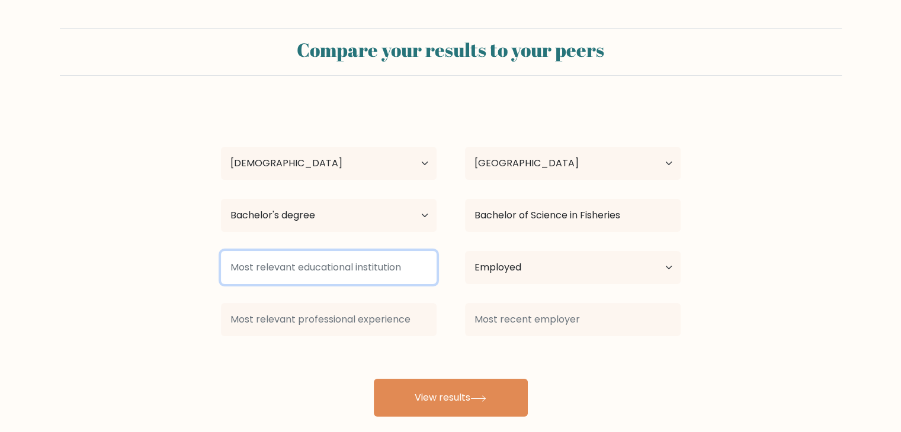
click at [337, 261] on input at bounding box center [329, 267] width 216 height 33
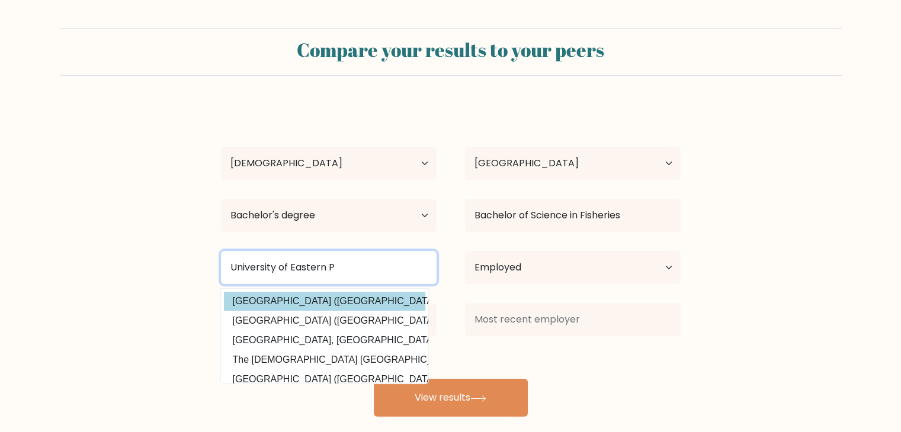
type input "University of Eastern P"
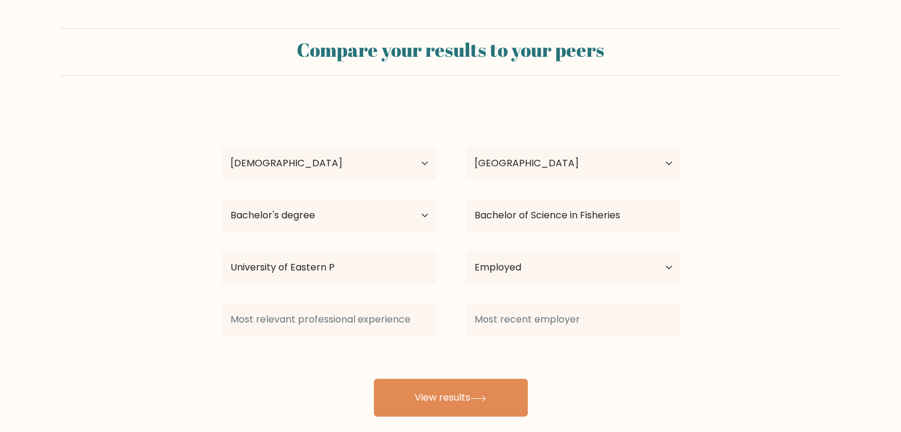
click at [256, 306] on div "CHERRY ANN JAZMIN Age Under 18 years old 18-24 years old 25-34 years old 35-44 …" at bounding box center [451, 260] width 474 height 313
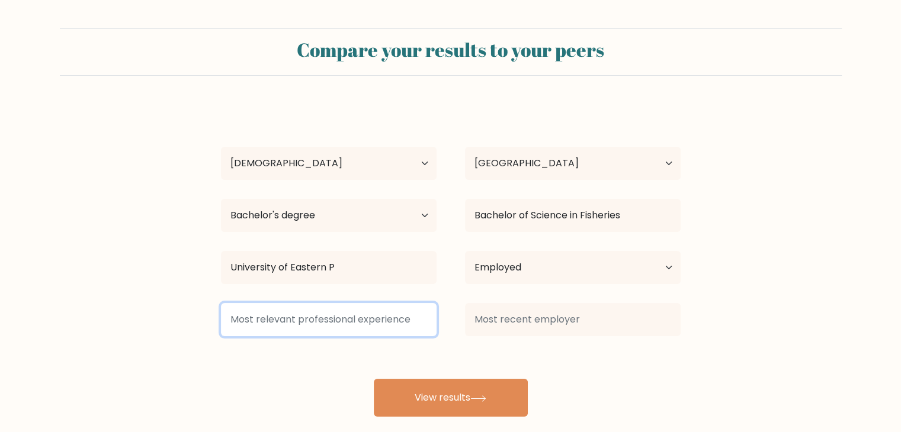
click at [265, 321] on input at bounding box center [329, 319] width 216 height 33
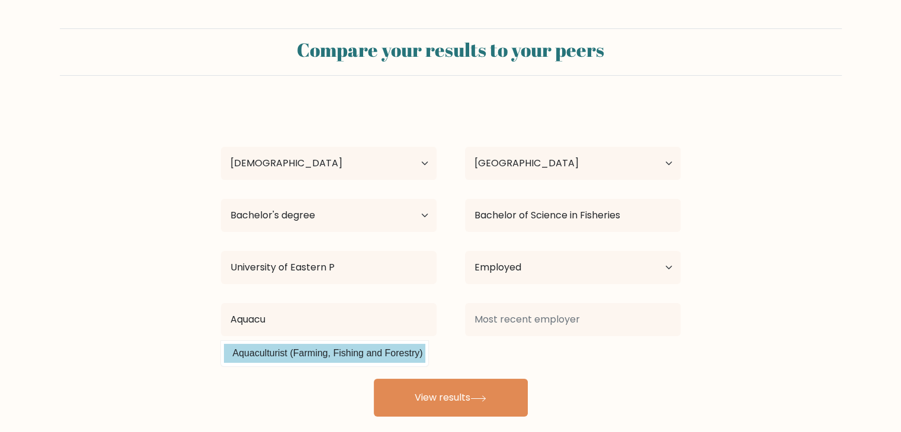
click at [301, 356] on div "CHERRY ANN JAZMIN Age Under 18 years old 18-24 years old 25-34 years old 35-44 …" at bounding box center [451, 260] width 474 height 313
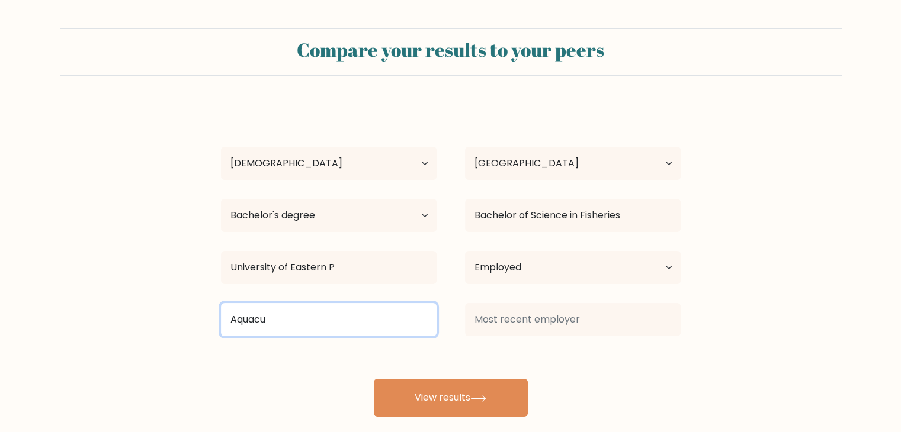
click at [330, 318] on input "Aquacu" at bounding box center [329, 319] width 216 height 33
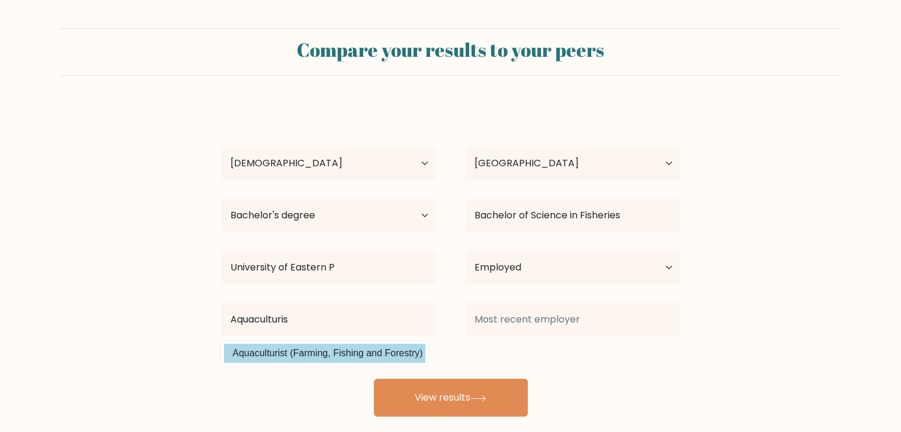
click at [284, 356] on div "CHERRY ANN JAZMIN Age Under 18 years old 18-24 years old 25-34 years old 35-44 …" at bounding box center [451, 260] width 474 height 313
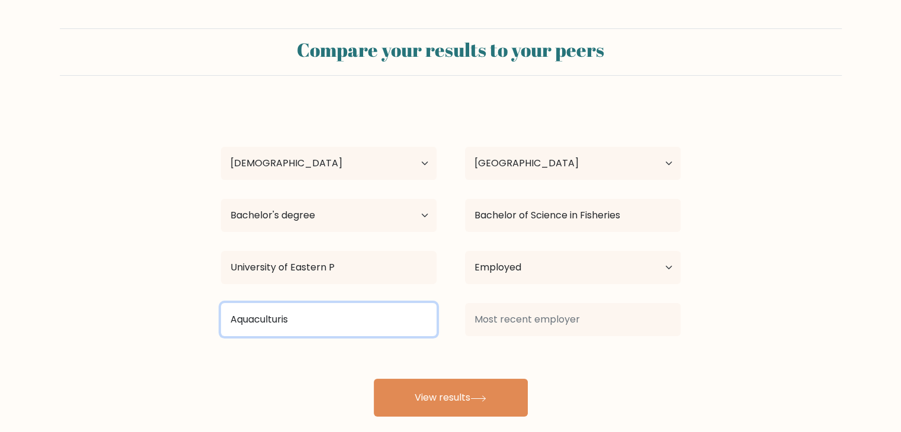
click at [322, 316] on input "Aquaculturis" at bounding box center [329, 319] width 216 height 33
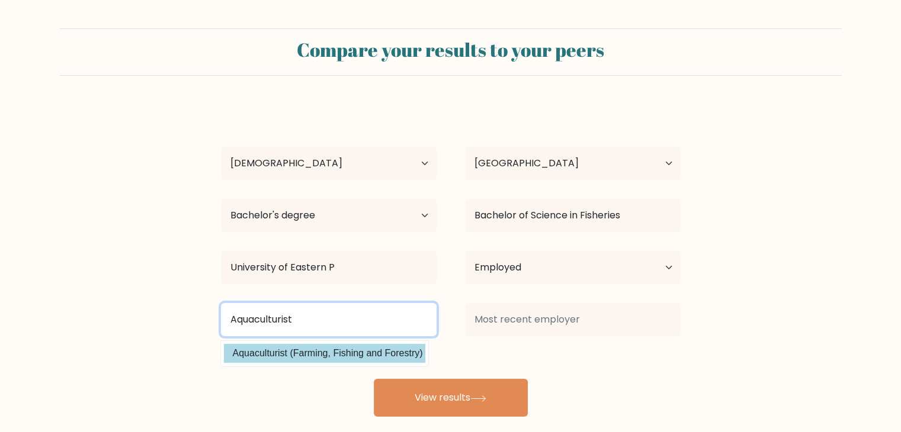
type input "Aquaculturist"
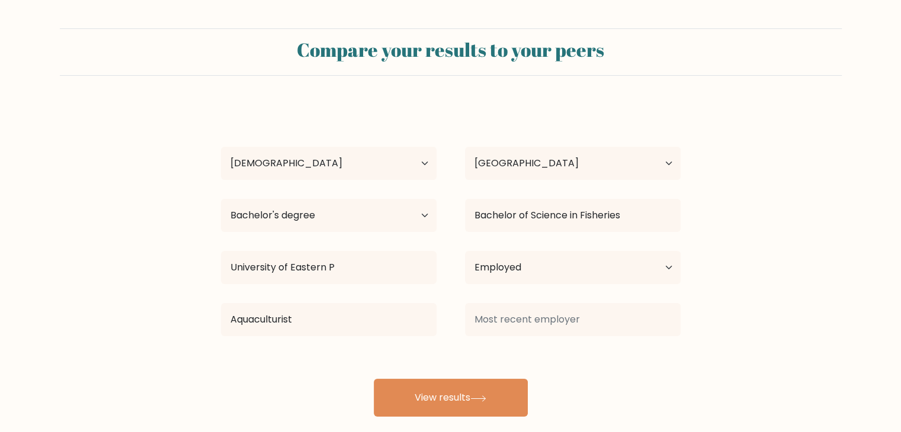
click at [292, 349] on div "CHERRY ANN JAZMIN Age Under 18 years old 18-24 years old 25-34 years old 35-44 …" at bounding box center [451, 260] width 474 height 313
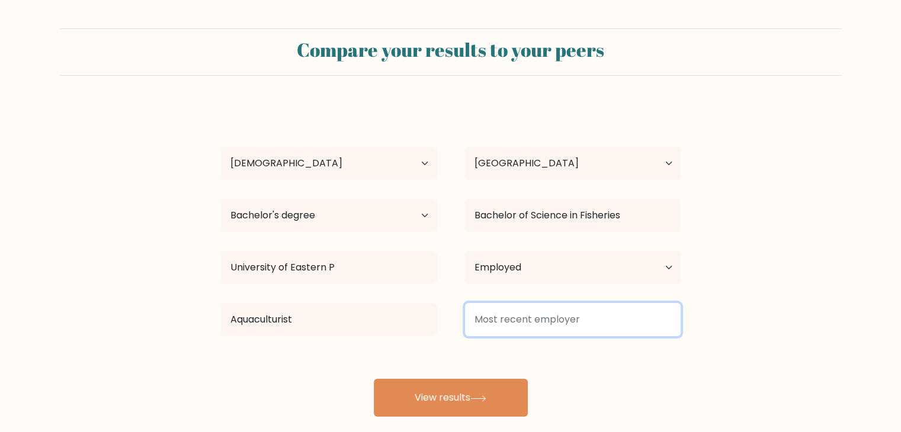
click at [502, 317] on input at bounding box center [573, 319] width 216 height 33
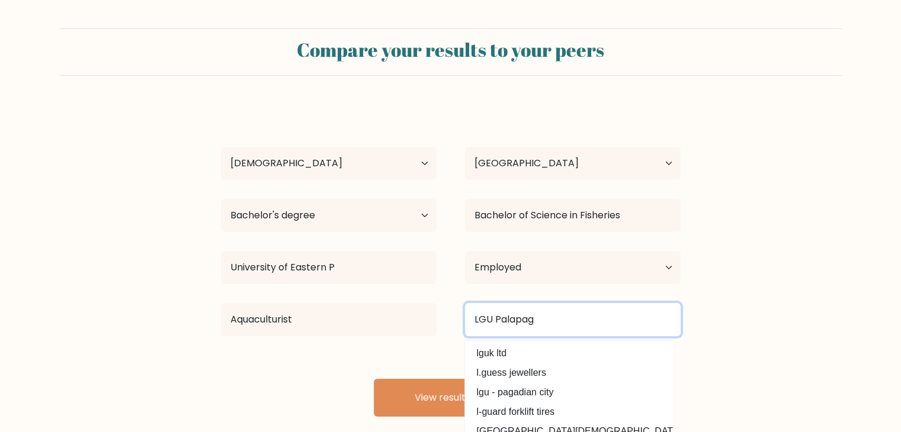
type input "LGU Palapag"
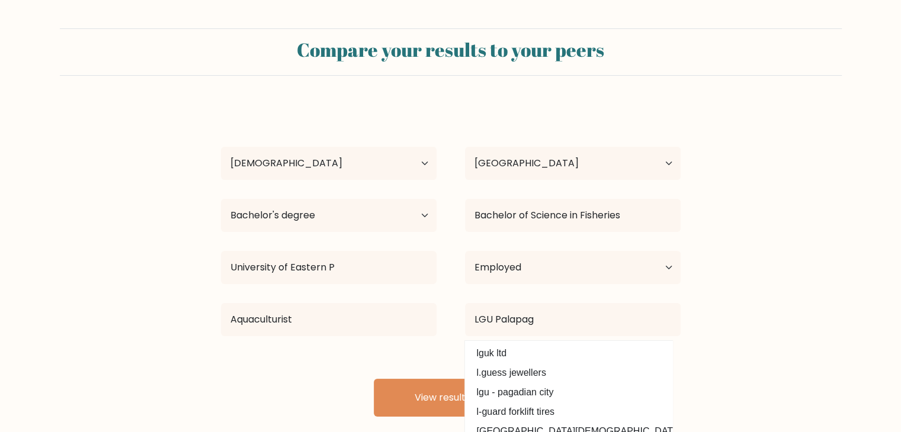
click at [413, 354] on div "CHERRY ANN JAZMIN Age Under 18 years old 18-24 years old 25-34 years old 35-44 …" at bounding box center [451, 260] width 474 height 313
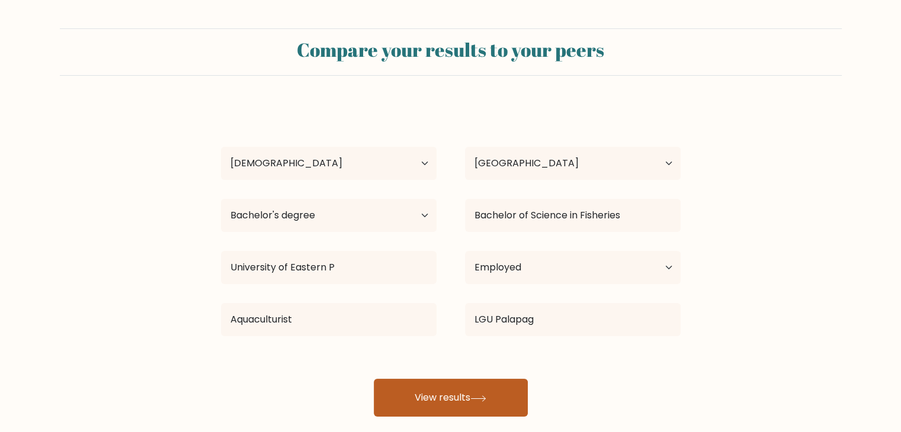
click at [427, 398] on button "View results" at bounding box center [451, 398] width 154 height 38
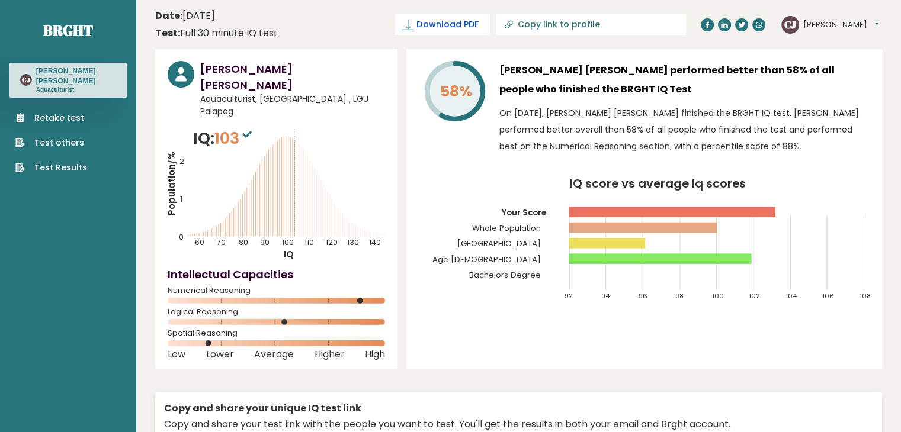
click at [478, 23] on span "Download PDF" at bounding box center [447, 24] width 62 height 12
click at [588, 18] on link "Copy link to profile" at bounding box center [591, 24] width 190 height 21
type input "[URL][DOMAIN_NAME][PERSON_NAME]"
click at [323, 22] on header "Date: [DATE] Test: Full 30 minute IQ test Download PDF Downloading... Downloadi…" at bounding box center [518, 24] width 727 height 37
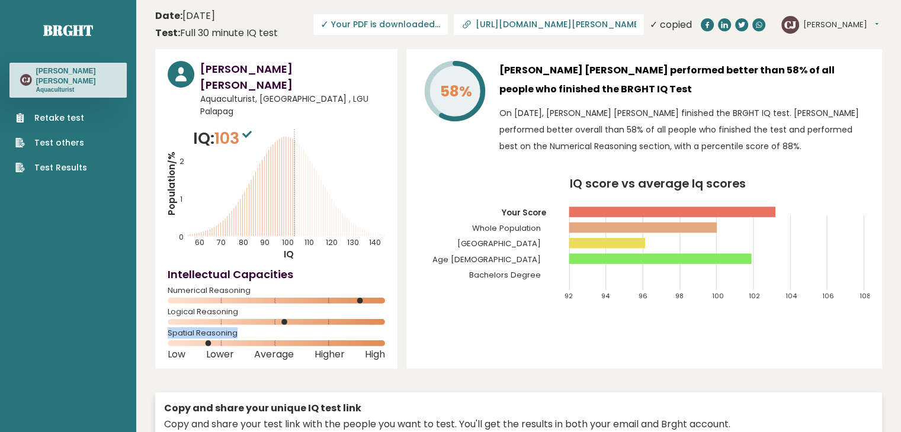
drag, startPoint x: 163, startPoint y: 303, endPoint x: 239, endPoint y: 311, distance: 76.2
click at [239, 311] on div "[PERSON_NAME] [PERSON_NAME] Aquaculturist, [GEOGRAPHIC_DATA] , LGU Palapag IQ: …" at bounding box center [276, 209] width 242 height 320
copy span "Spatial Reasoning"
click at [812, 26] on button "[PERSON_NAME]" at bounding box center [840, 25] width 75 height 12
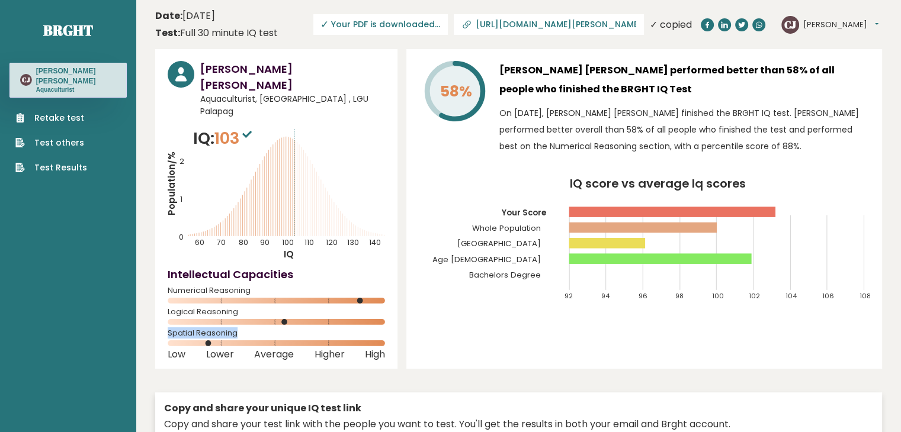
click at [52, 137] on link "Test others" at bounding box center [51, 143] width 72 height 12
